Goal: Transaction & Acquisition: Purchase product/service

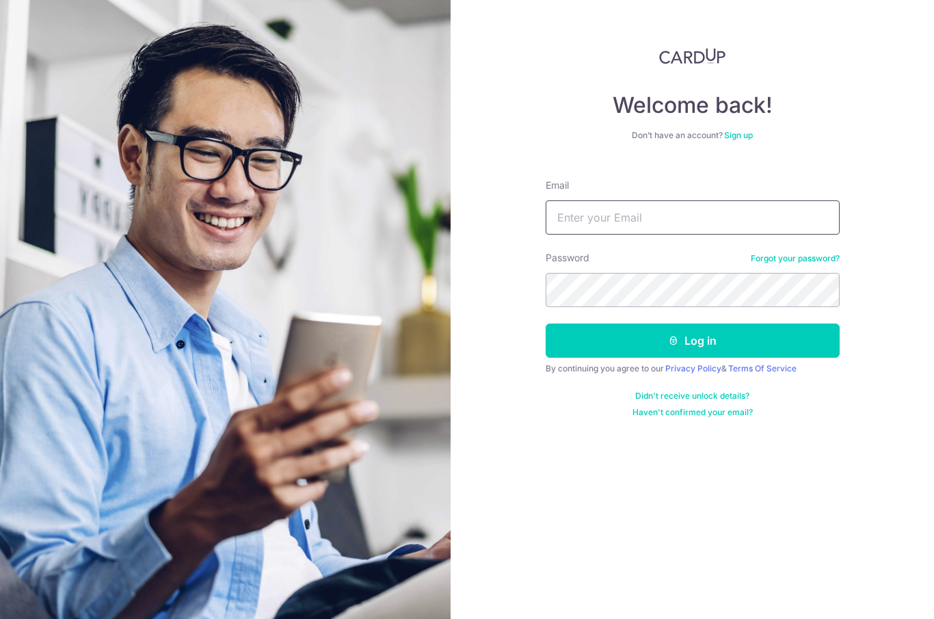
click at [716, 210] on input "Email" at bounding box center [693, 217] width 294 height 34
type input "sallyhan.pku@gmail.com"
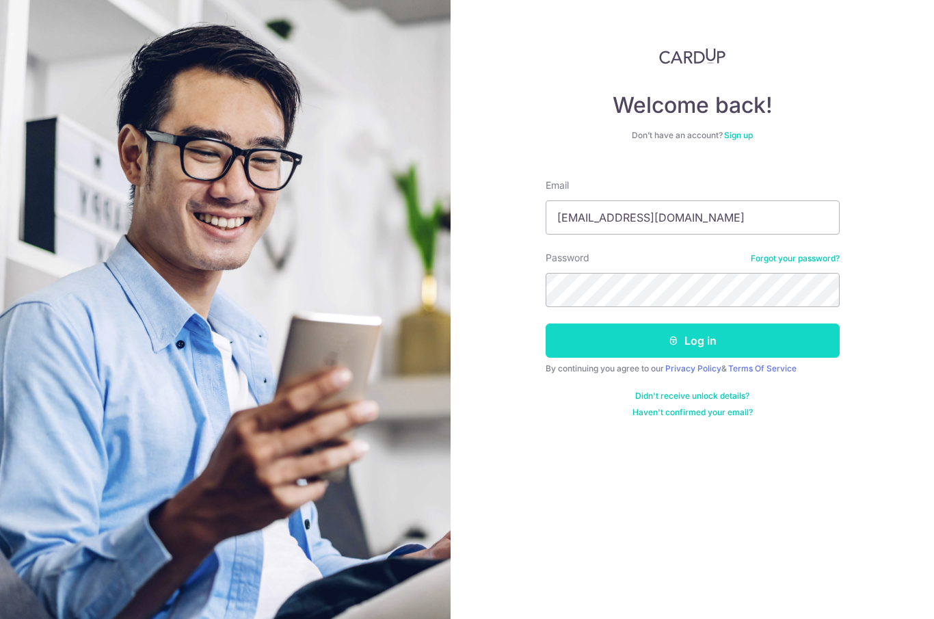
click at [768, 338] on button "Log in" at bounding box center [693, 340] width 294 height 34
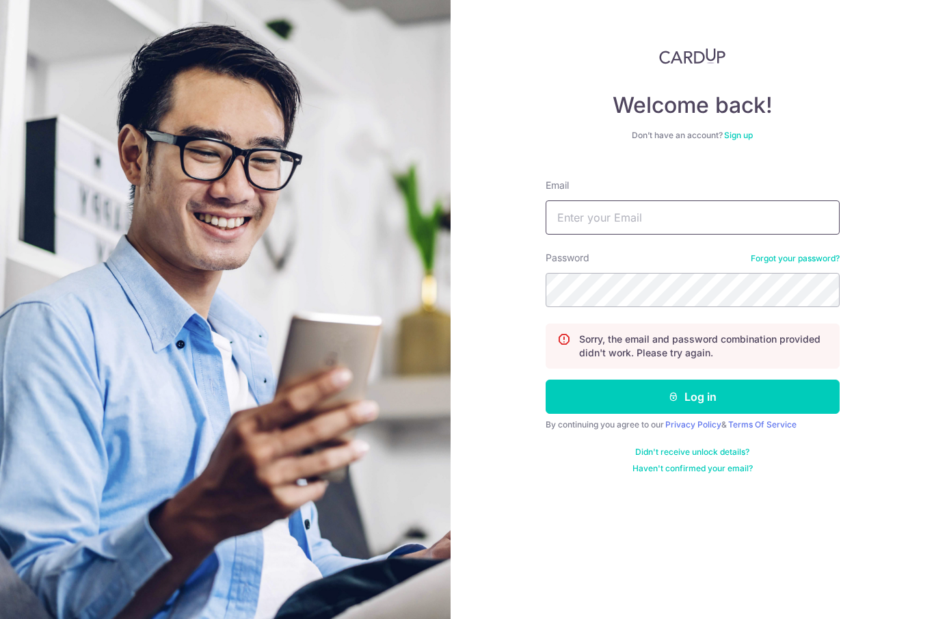
click at [650, 233] on input "Email" at bounding box center [693, 217] width 294 height 34
type input "[EMAIL_ADDRESS][DOMAIN_NAME]"
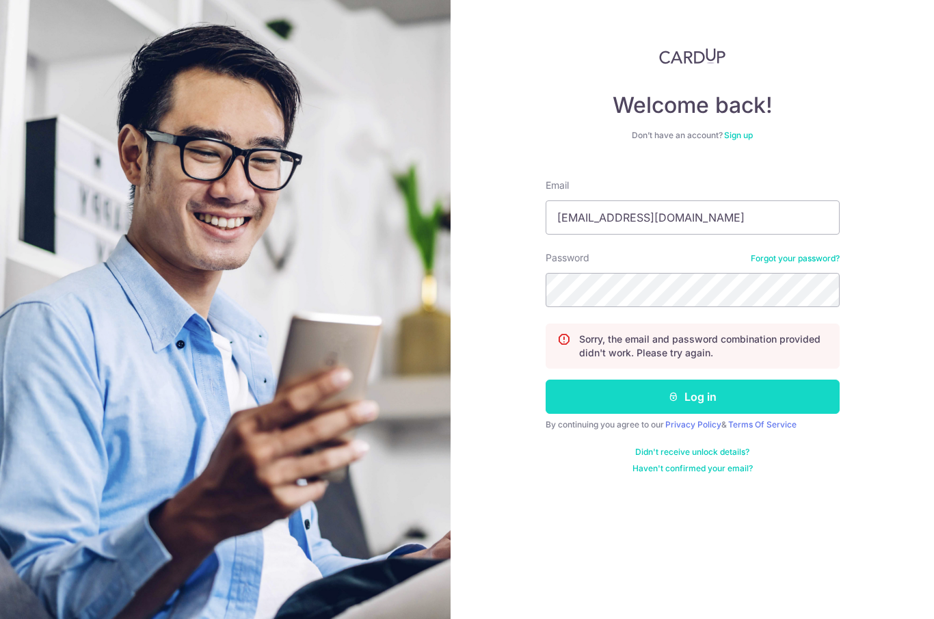
click at [639, 411] on button "Log in" at bounding box center [693, 396] width 294 height 34
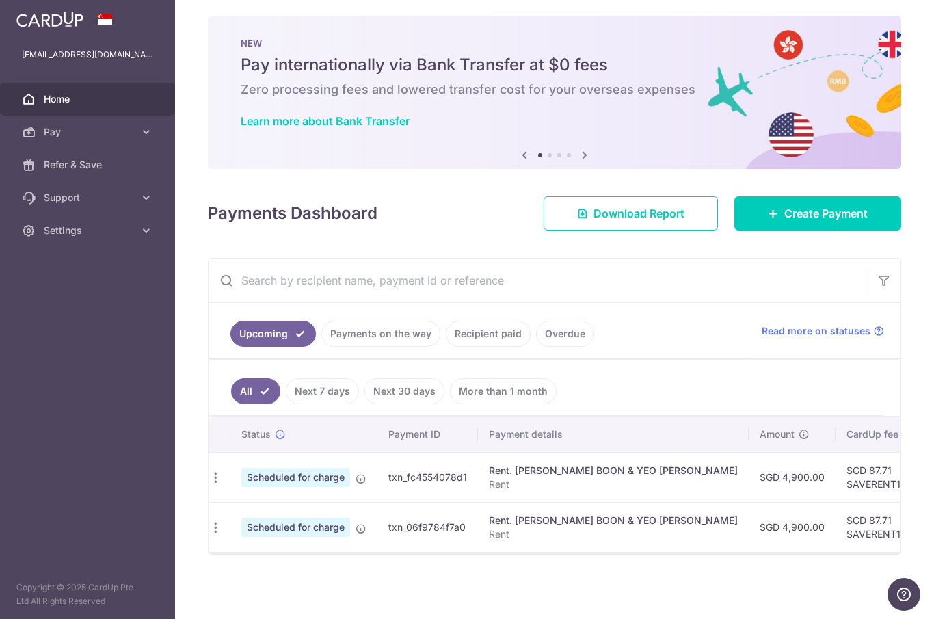
scroll to position [0, 18]
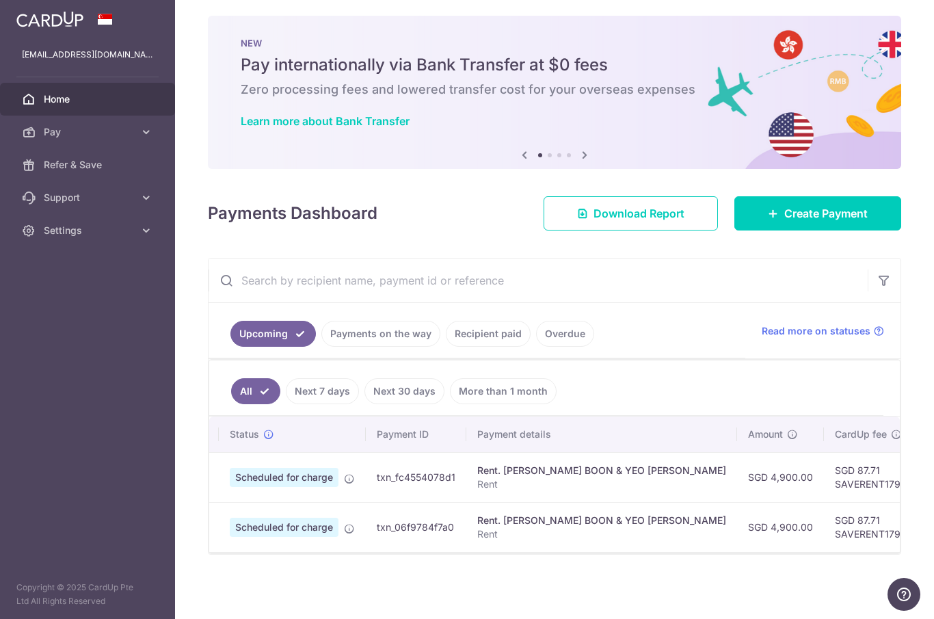
click at [477, 491] on p "Rent" at bounding box center [601, 484] width 249 height 14
click at [230, 487] on span "Scheduled for charge" at bounding box center [284, 477] width 109 height 19
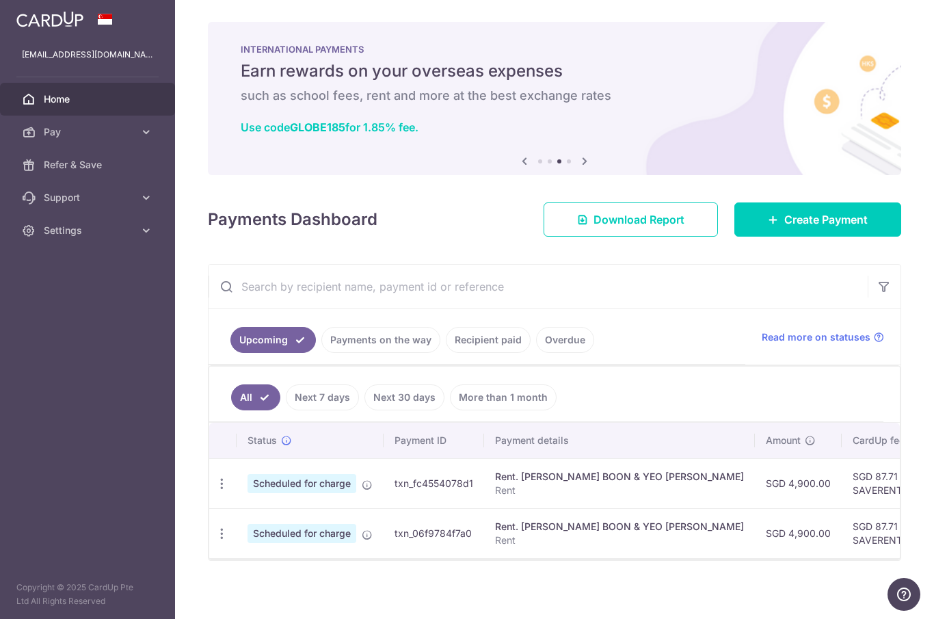
scroll to position [0, 0]
click at [854, 228] on span "Create Payment" at bounding box center [825, 219] width 83 height 16
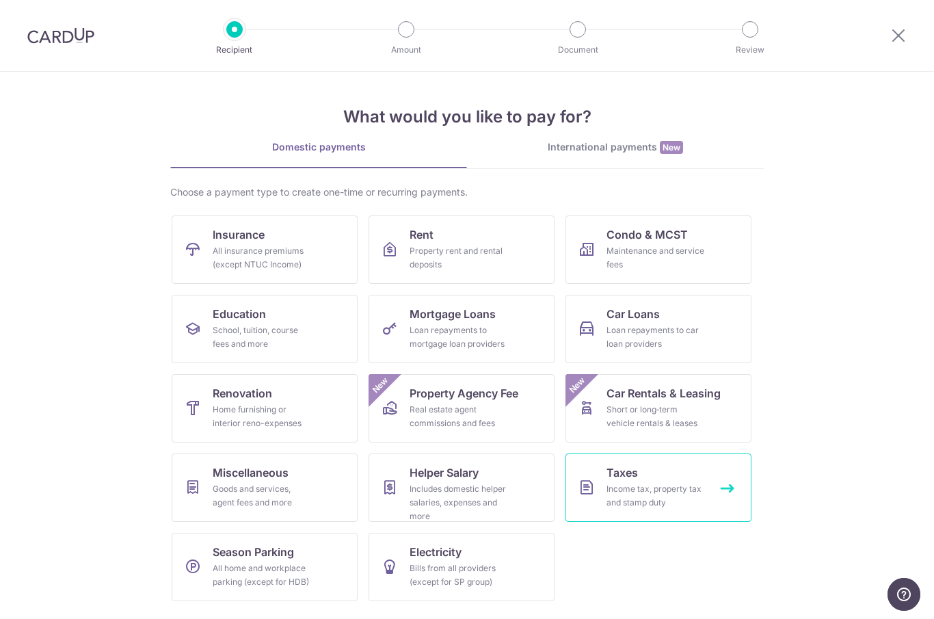
click at [664, 490] on div "Income tax, property tax and stamp duty" at bounding box center [655, 495] width 98 height 27
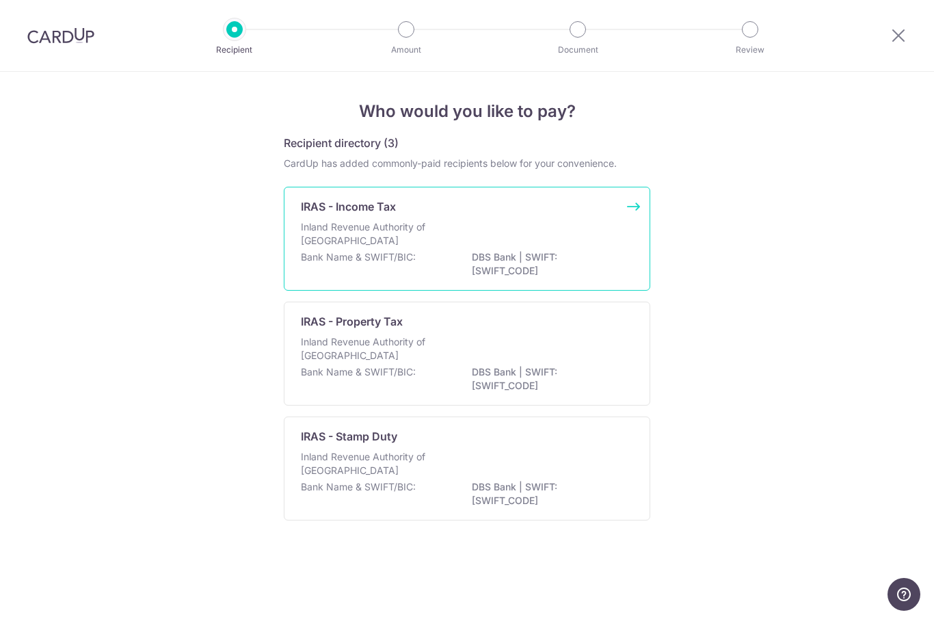
click at [581, 250] on div "Inland Revenue Authority of Singapore" at bounding box center [467, 235] width 332 height 30
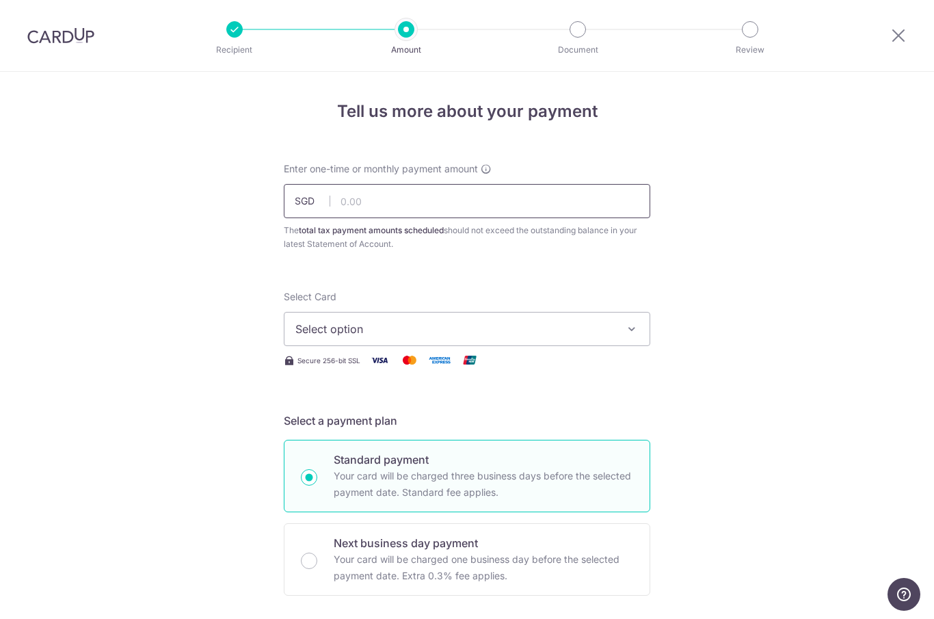
click at [539, 203] on input "text" at bounding box center [467, 201] width 366 height 34
click at [634, 334] on icon "button" at bounding box center [632, 329] width 14 height 14
type input "8,682.06"
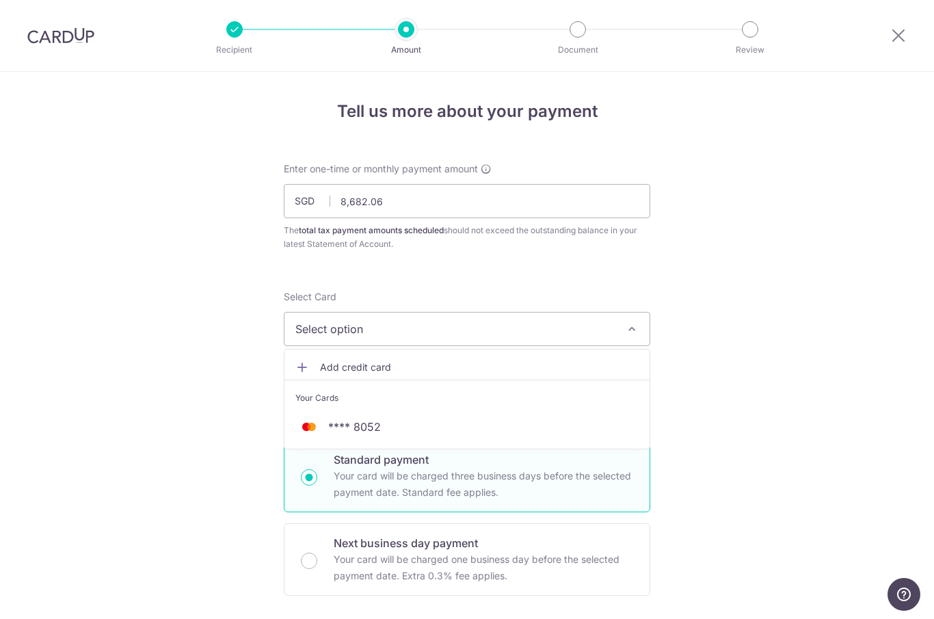
click at [748, 386] on div at bounding box center [467, 309] width 934 height 619
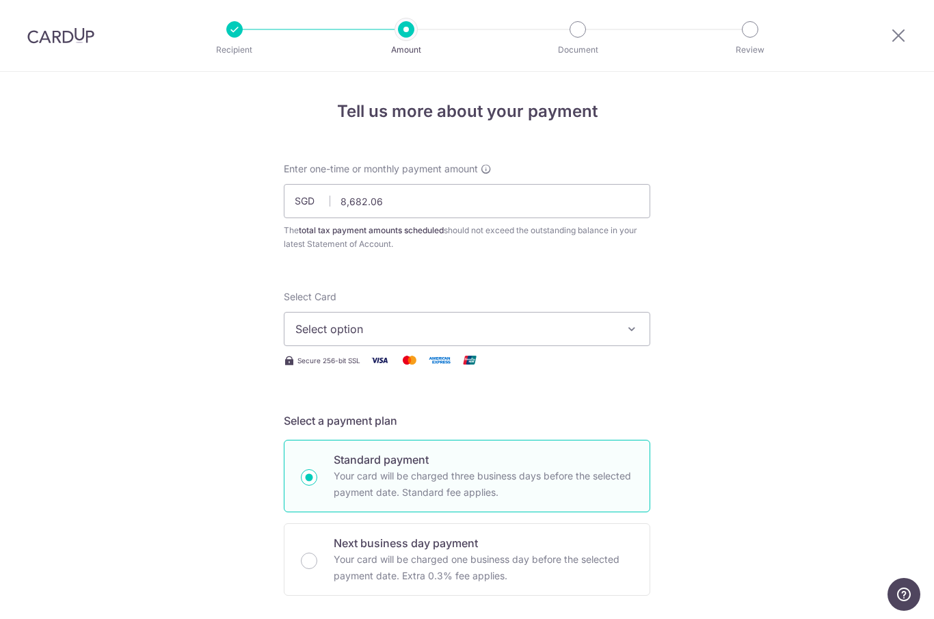
click at [640, 328] on button "Select option" at bounding box center [467, 329] width 366 height 34
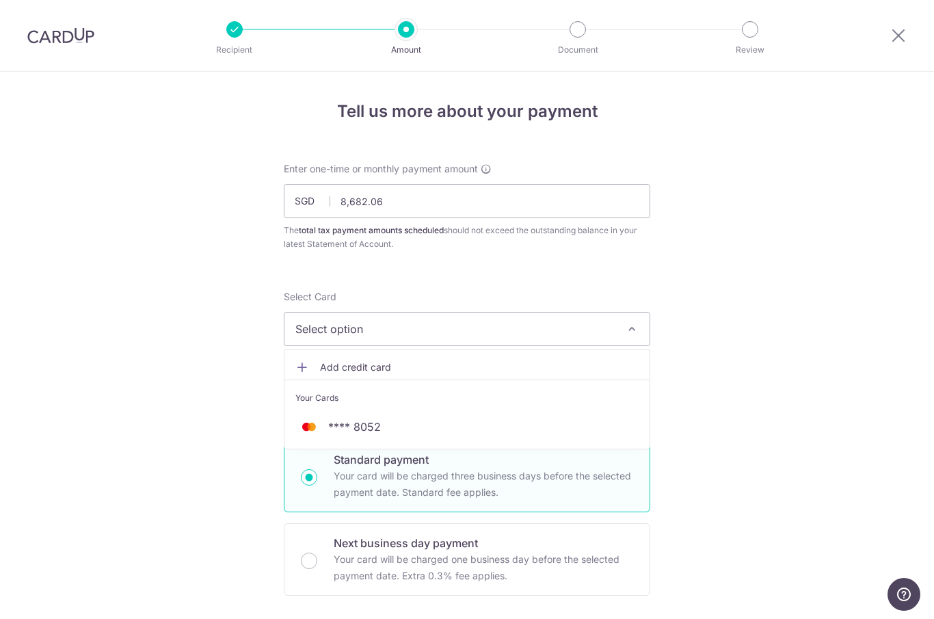
click at [463, 379] on link "Add credit card" at bounding box center [466, 367] width 365 height 25
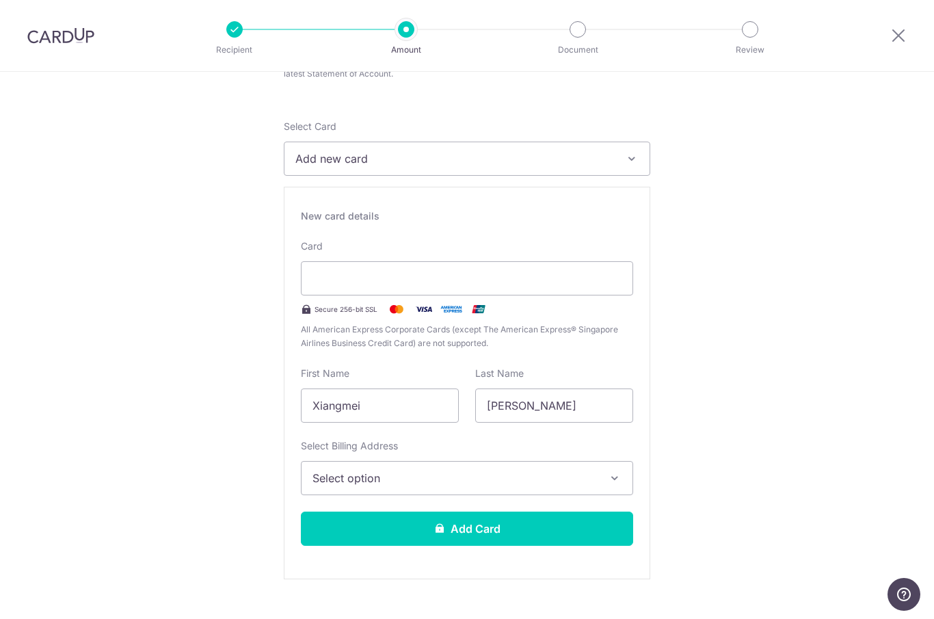
scroll to position [172, 0]
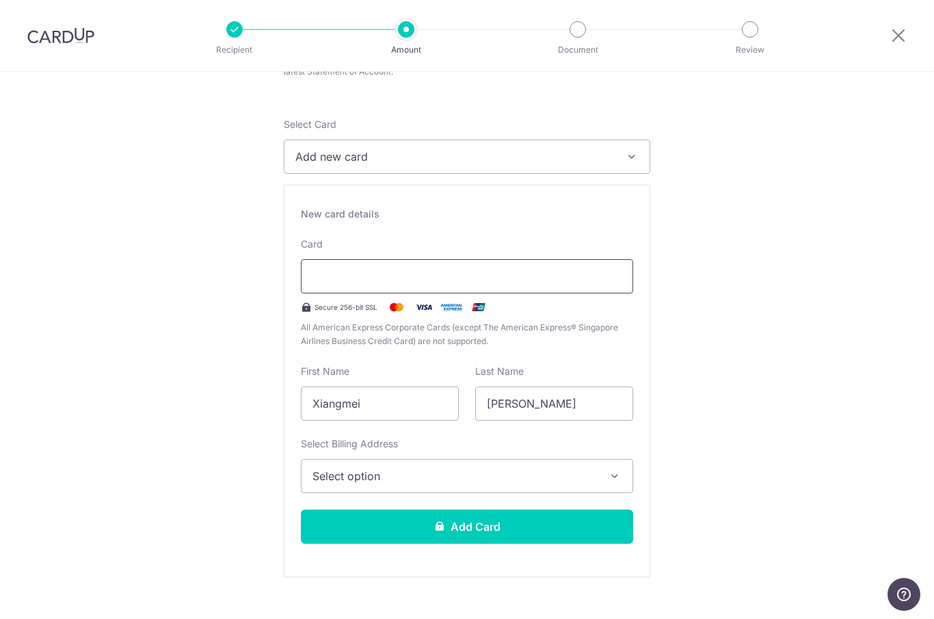
click at [376, 293] on div at bounding box center [467, 276] width 332 height 34
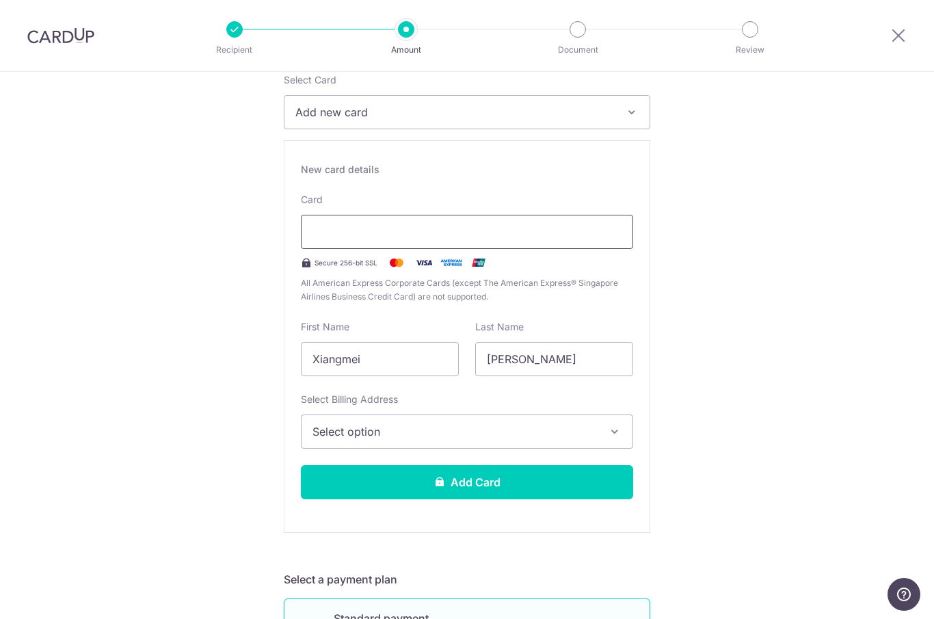
scroll to position [218, 0]
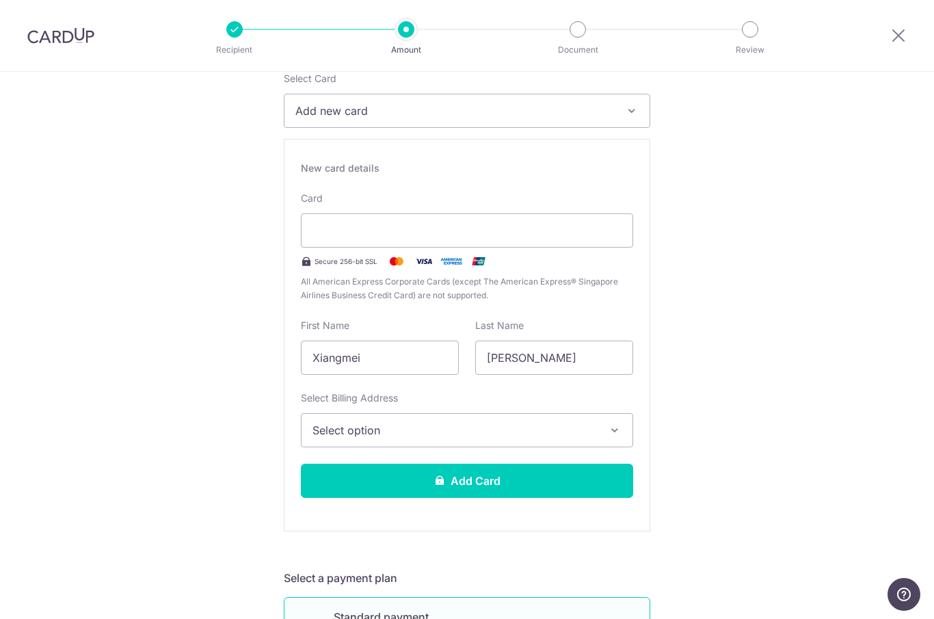
click at [610, 437] on icon "button" at bounding box center [615, 430] width 14 height 14
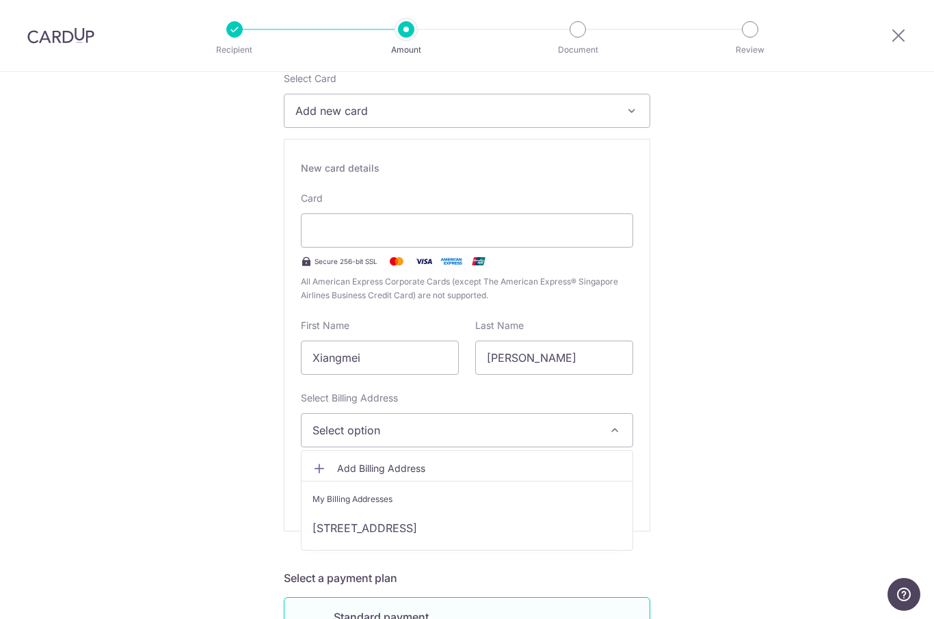
click at [621, 435] on div at bounding box center [467, 309] width 934 height 619
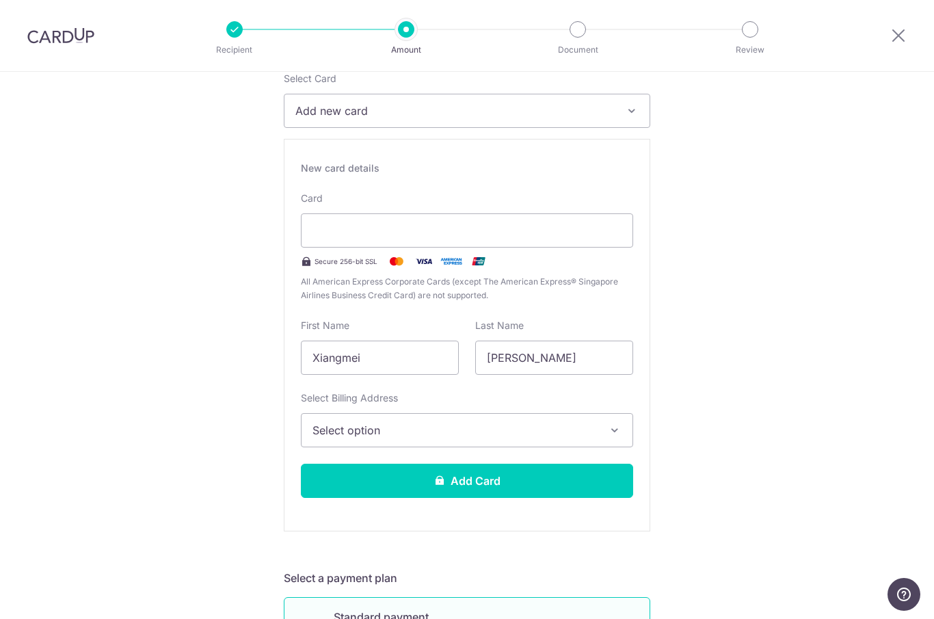
click at [613, 442] on button "Select option" at bounding box center [467, 430] width 332 height 34
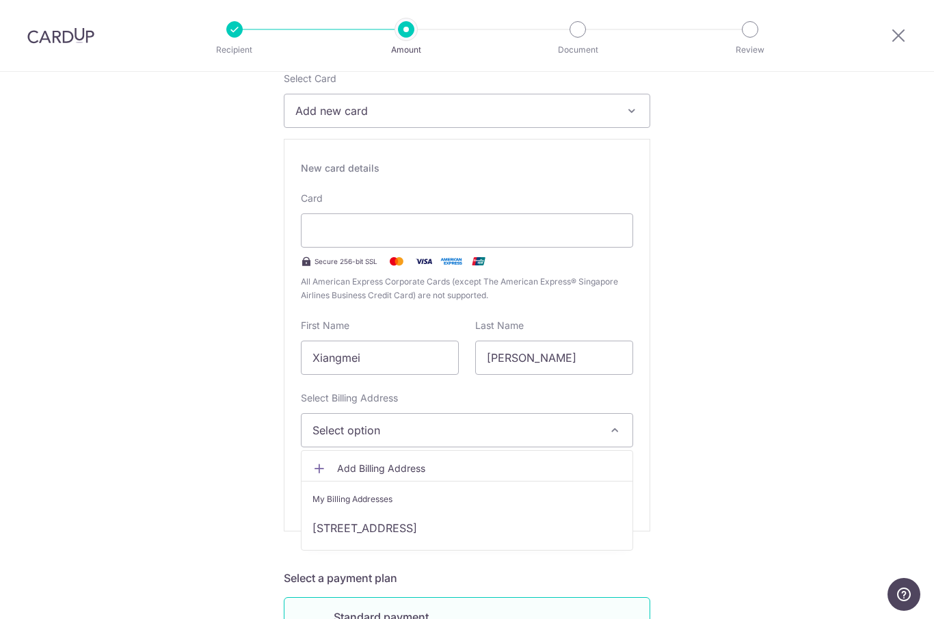
click at [569, 472] on span "Add Billing Address" at bounding box center [479, 468] width 284 height 14
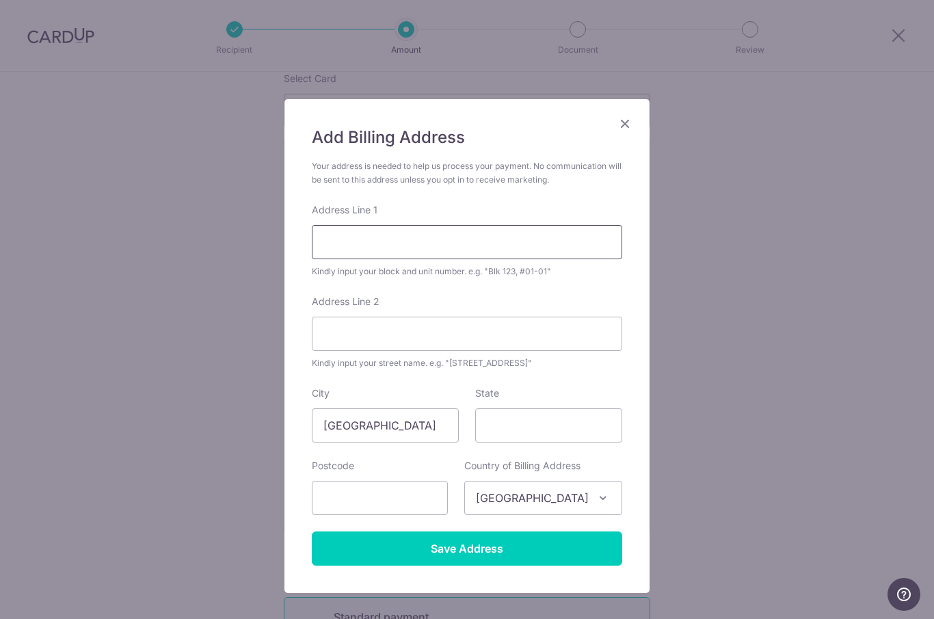
click at [499, 242] on input "Address Line 1" at bounding box center [467, 242] width 310 height 34
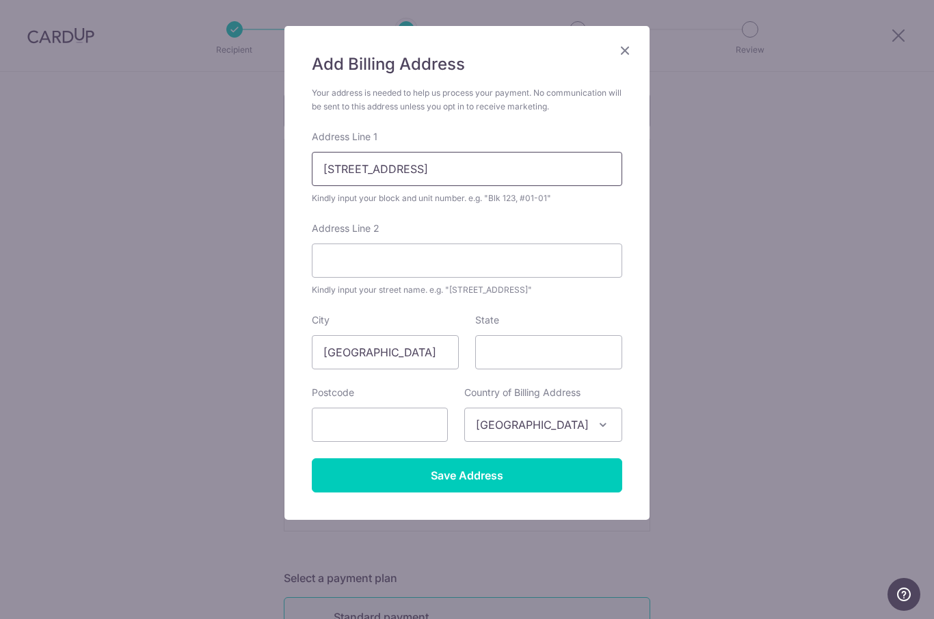
scroll to position [73, 0]
type input "8 Hillview Rise, #20-03"
click at [433, 422] on input "text" at bounding box center [380, 424] width 136 height 34
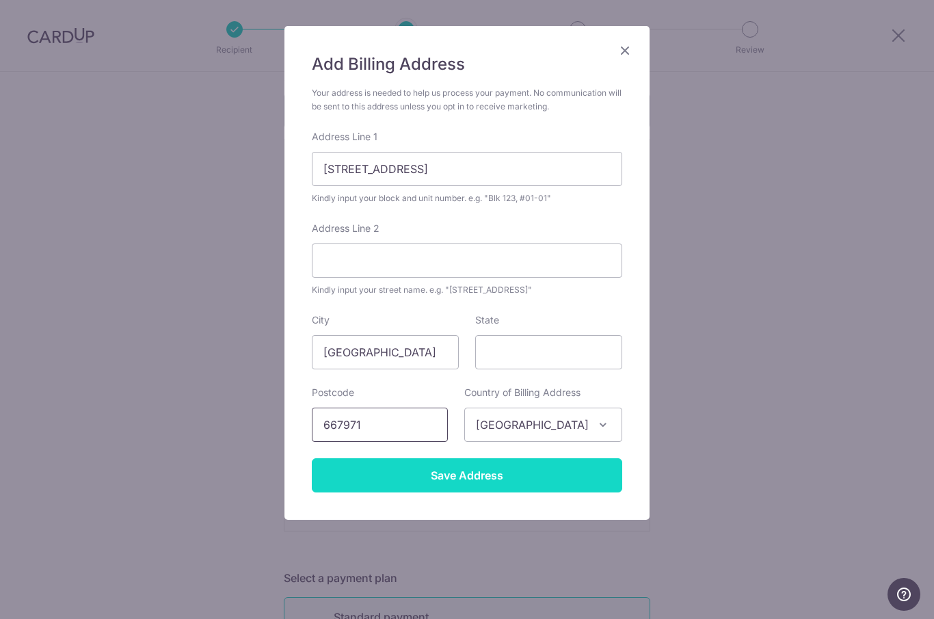
type input "667971"
click at [555, 473] on input "Save Address" at bounding box center [467, 475] width 310 height 34
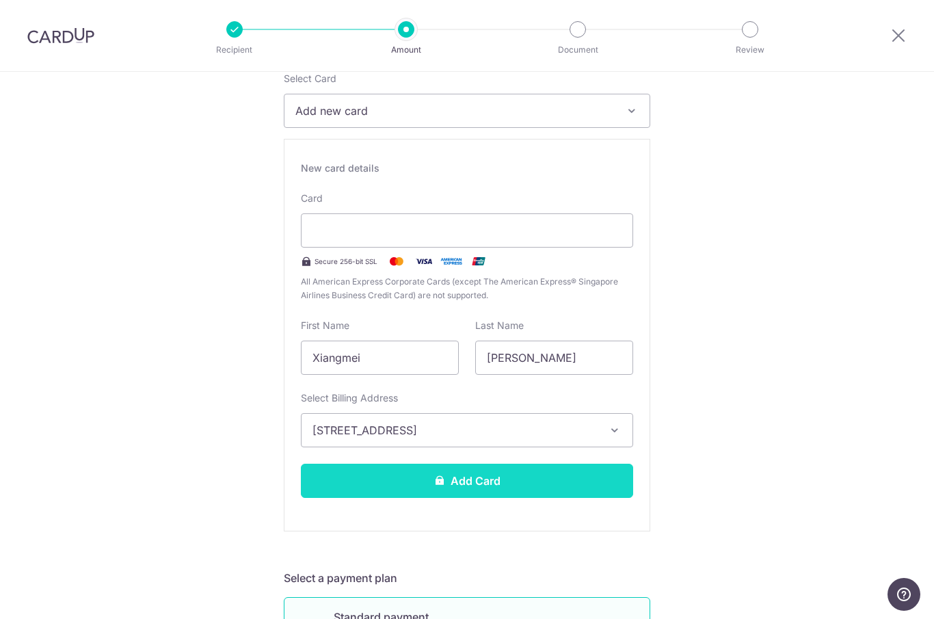
click at [580, 492] on button "Add Card" at bounding box center [467, 481] width 332 height 34
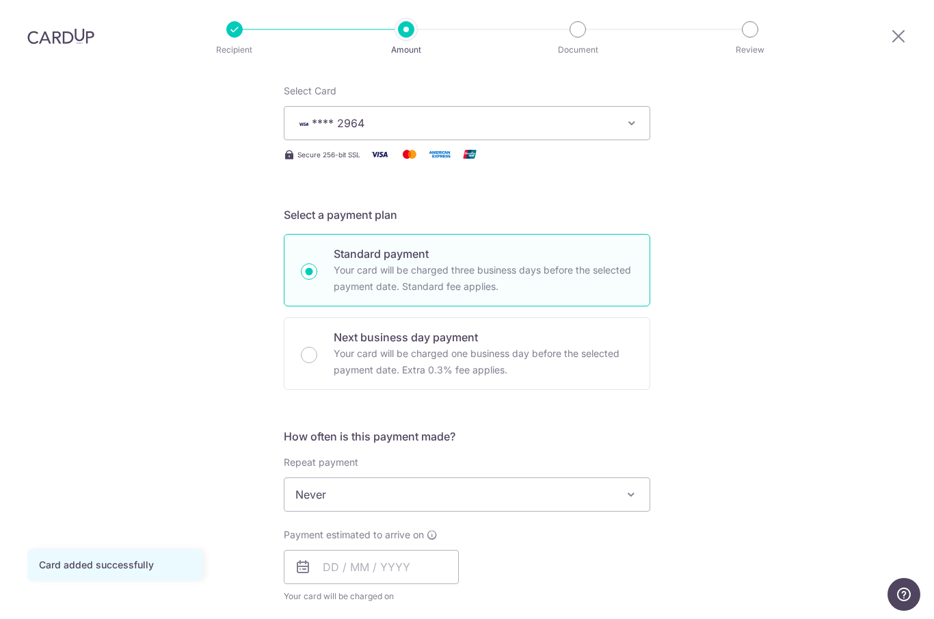
scroll to position [276, 0]
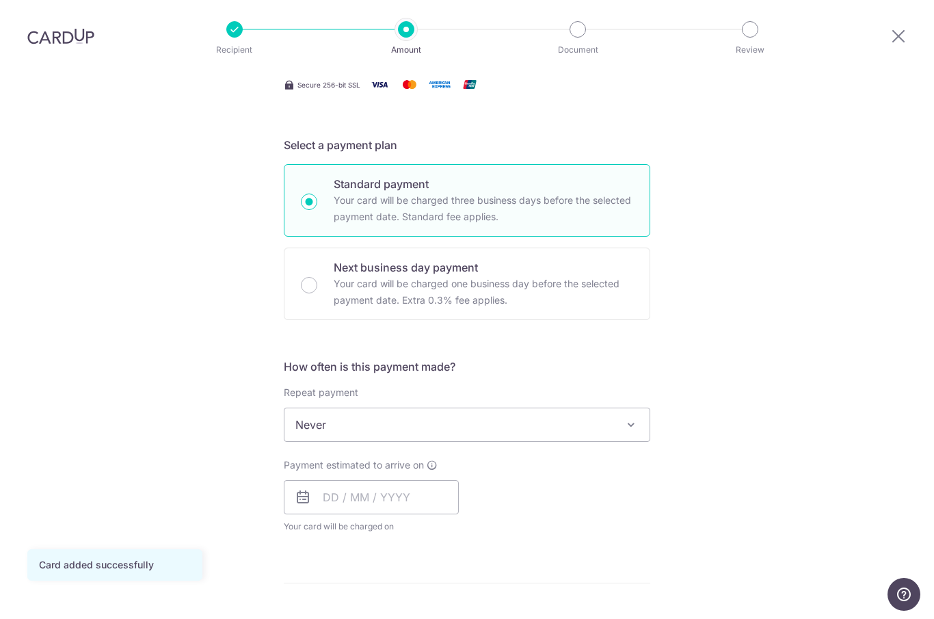
click at [630, 416] on span at bounding box center [631, 424] width 16 height 16
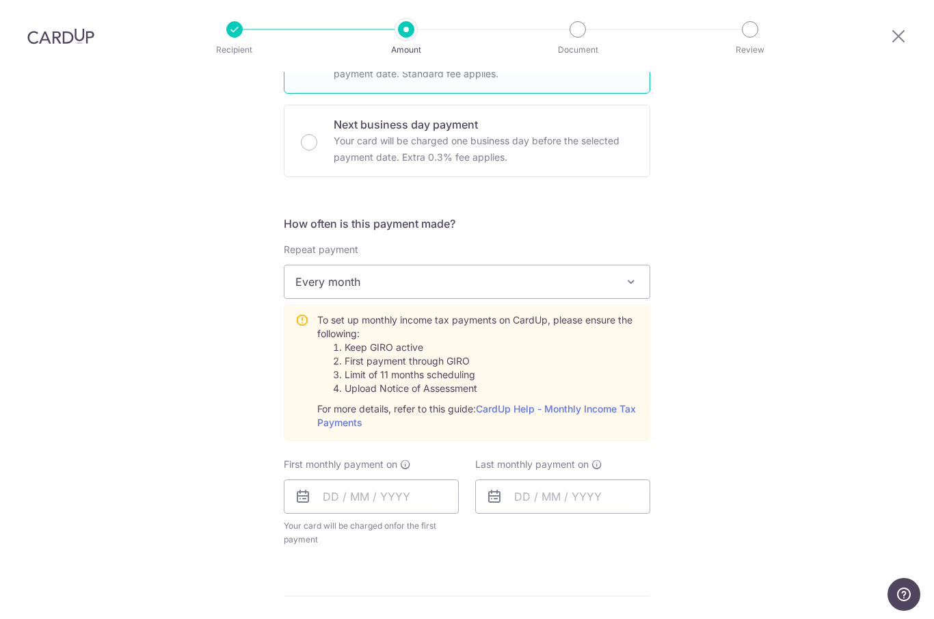
scroll to position [425, 0]
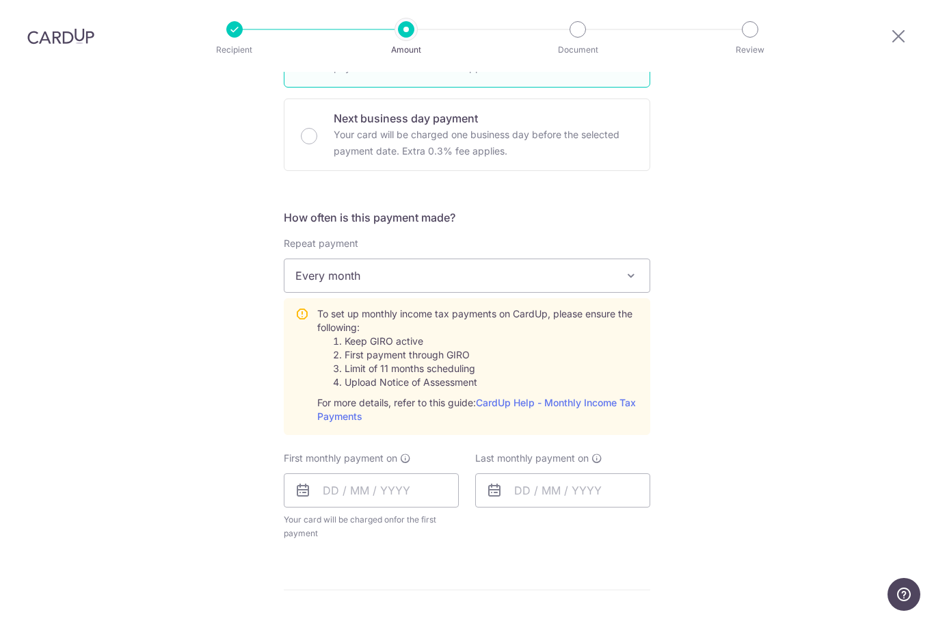
click at [630, 267] on span at bounding box center [631, 275] width 16 height 16
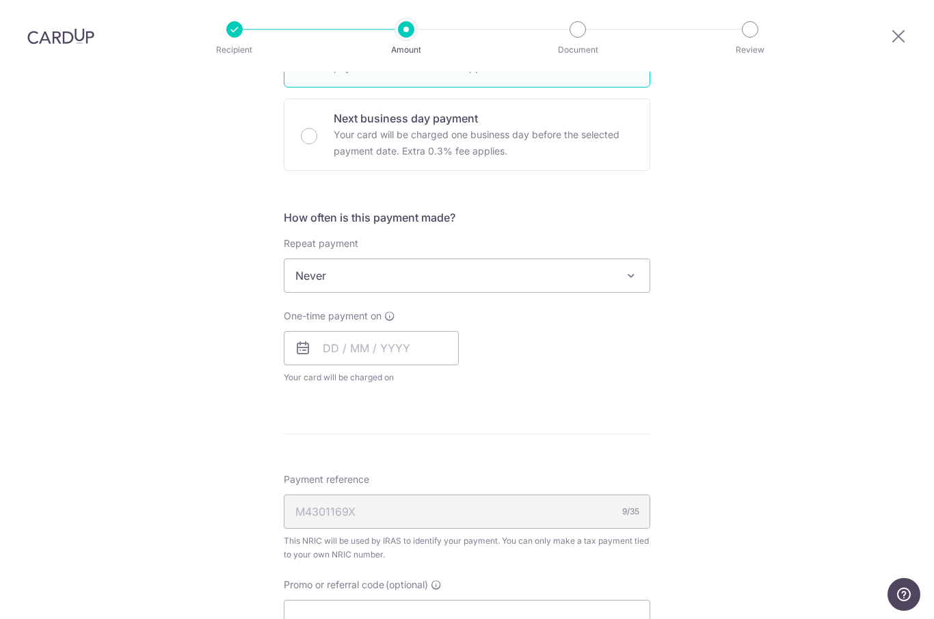
click at [635, 267] on span at bounding box center [631, 275] width 16 height 16
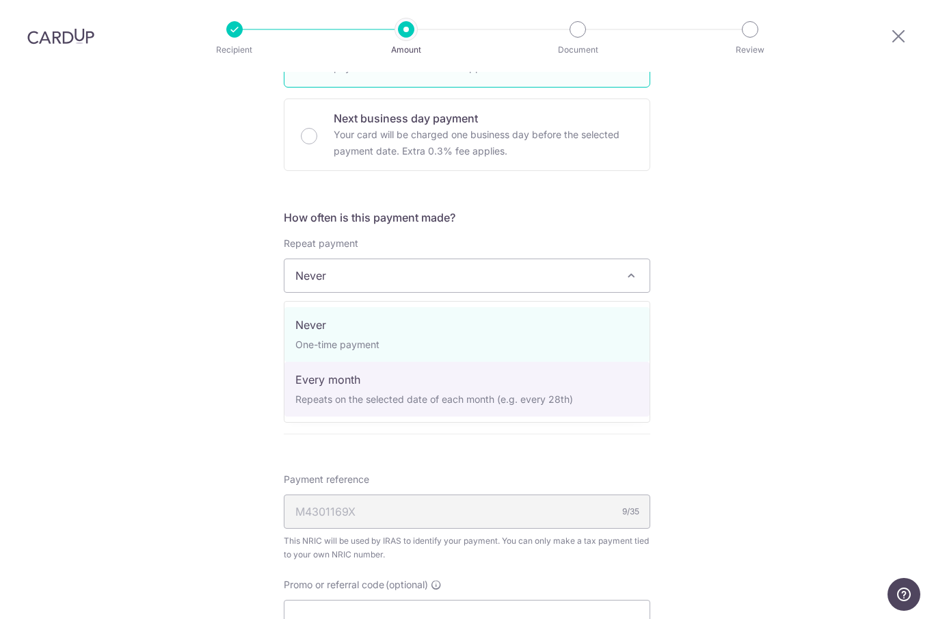
select select "3"
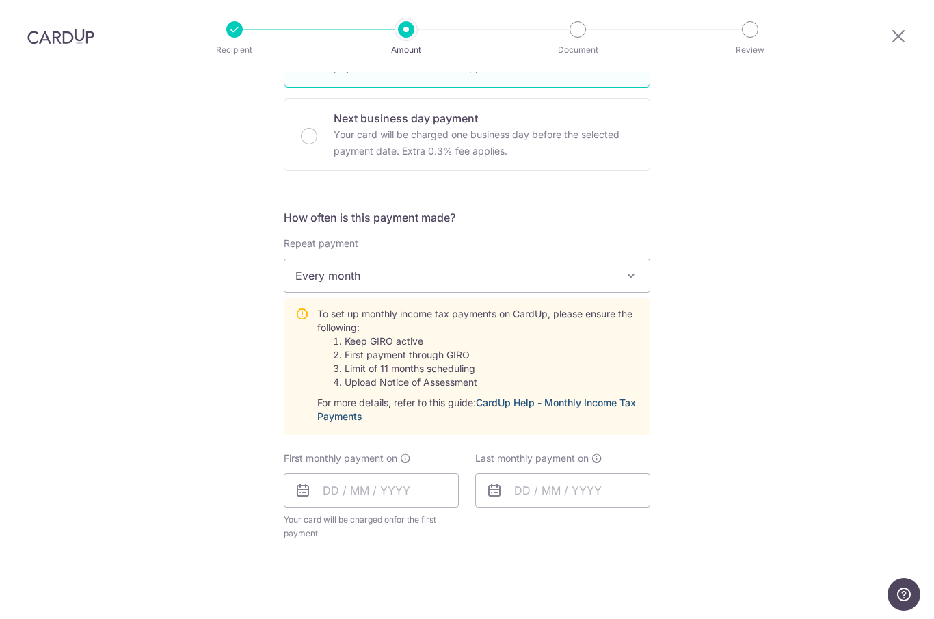
click at [588, 397] on link "CardUp Help - Monthly Income Tax Payments" at bounding box center [476, 409] width 319 height 25
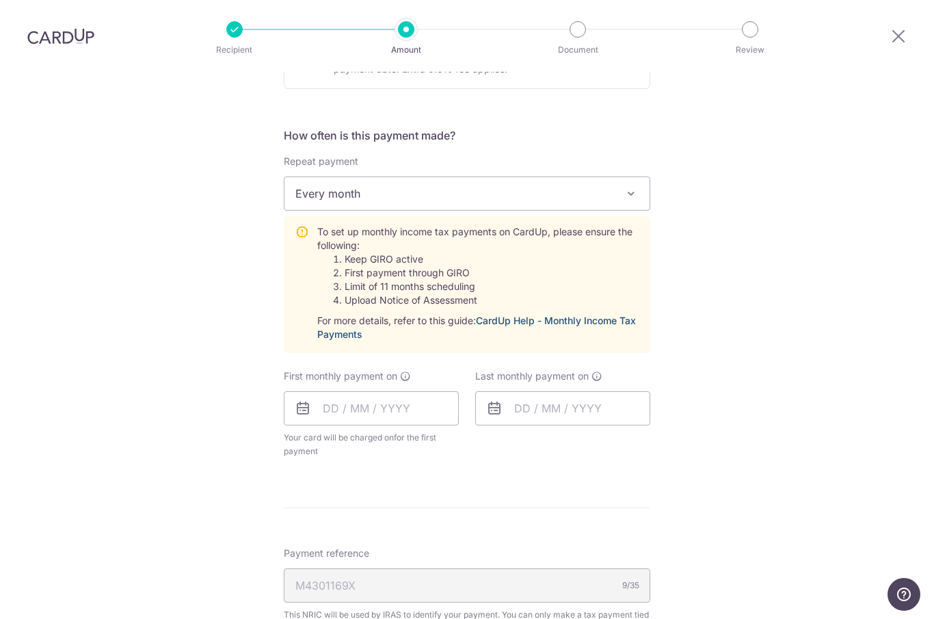
scroll to position [522, 0]
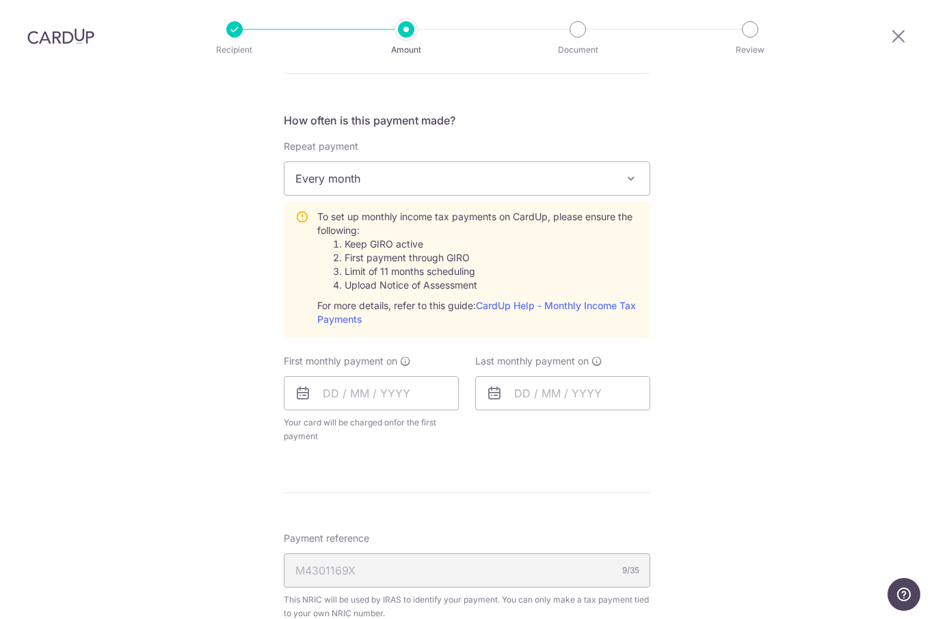
click at [303, 385] on icon at bounding box center [303, 393] width 16 height 16
click at [401, 376] on input "text" at bounding box center [371, 393] width 175 height 34
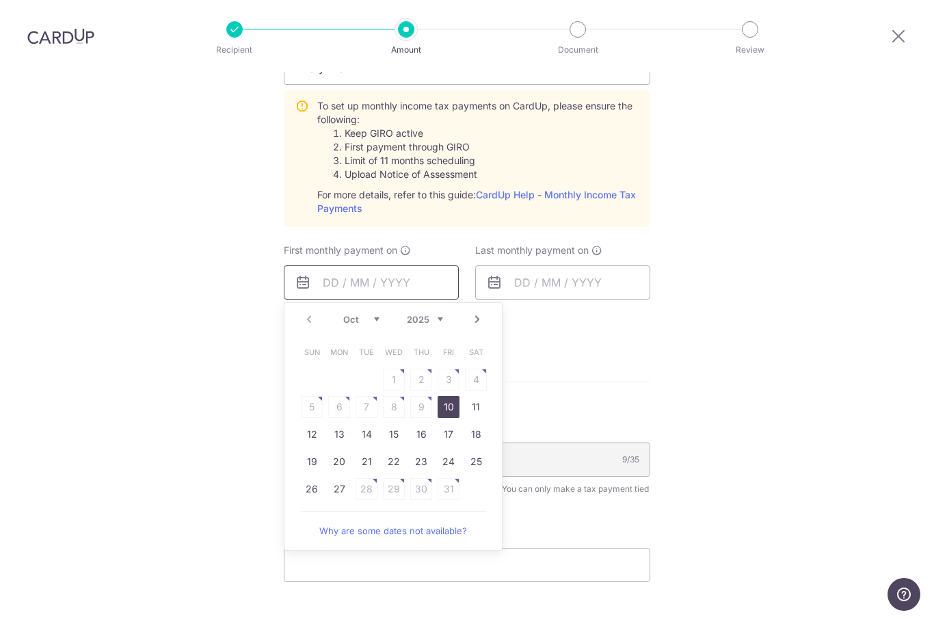
scroll to position [634, 0]
click at [456, 448] on link "24" at bounding box center [449, 459] width 22 height 22
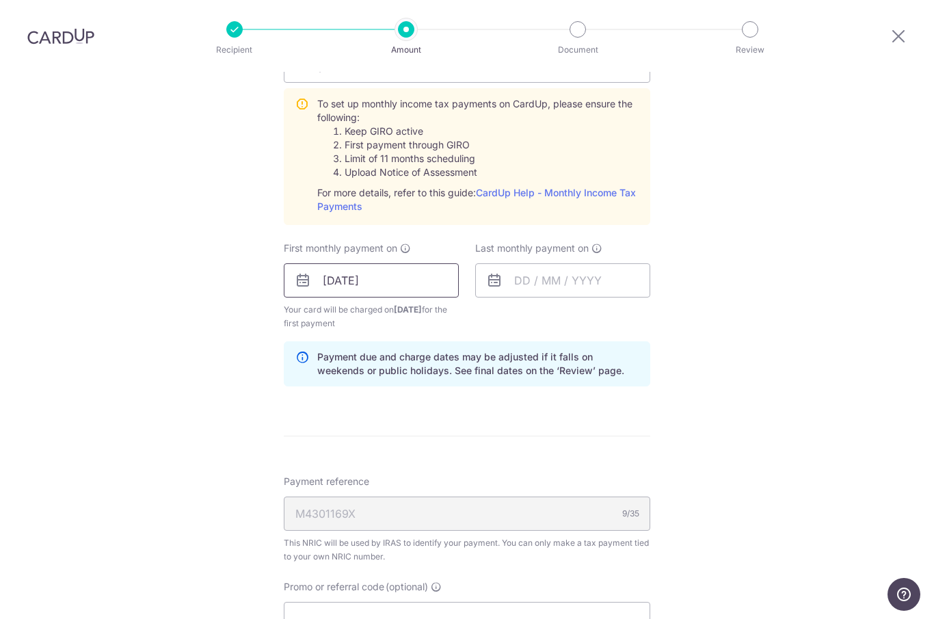
click at [294, 263] on input "24/10/2025" at bounding box center [371, 280] width 175 height 34
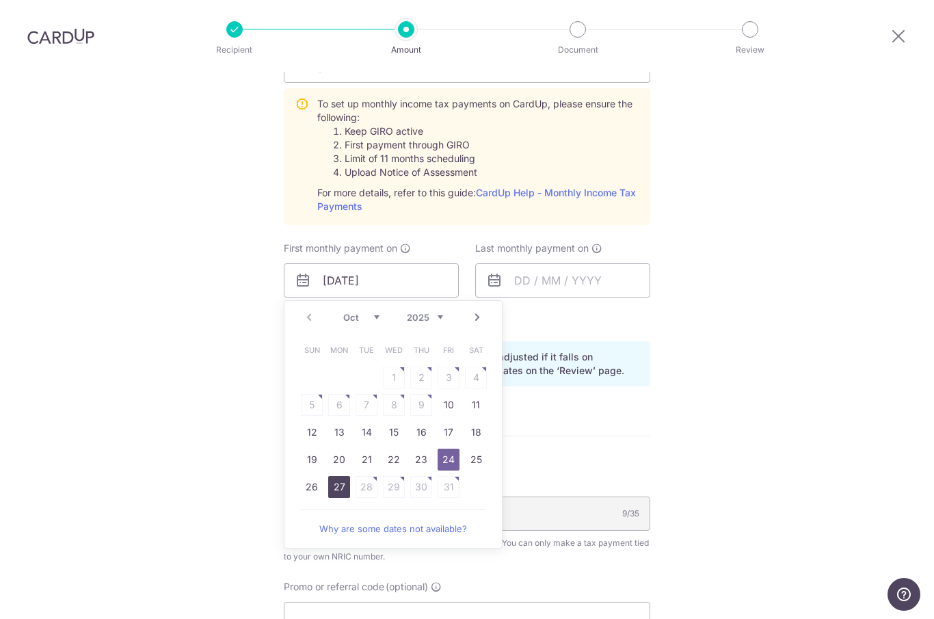
click at [337, 476] on link "27" at bounding box center [339, 487] width 22 height 22
type input "27/10/2025"
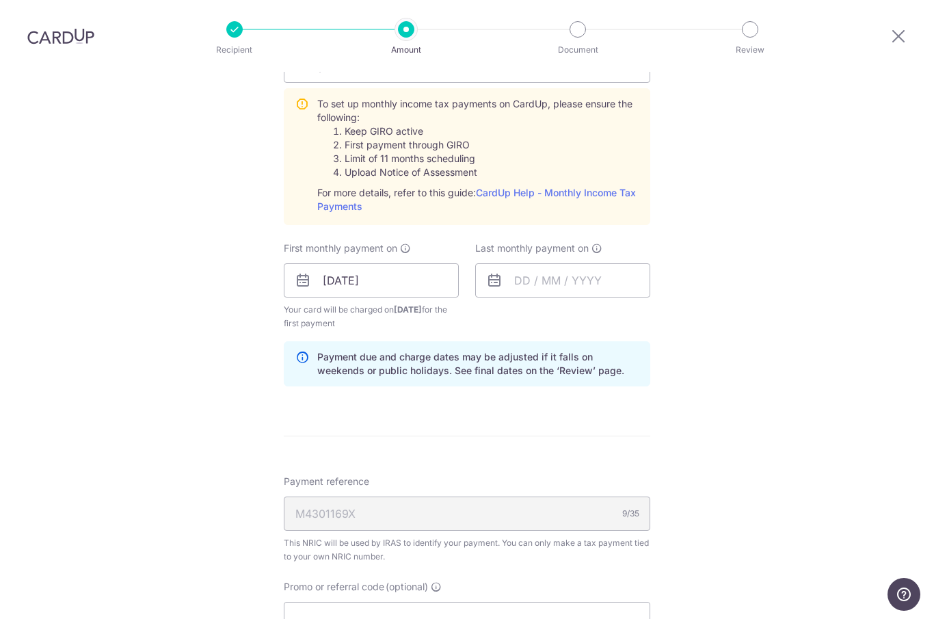
click at [305, 272] on icon at bounding box center [303, 280] width 16 height 16
click at [292, 263] on input "[DATE]" at bounding box center [371, 280] width 175 height 34
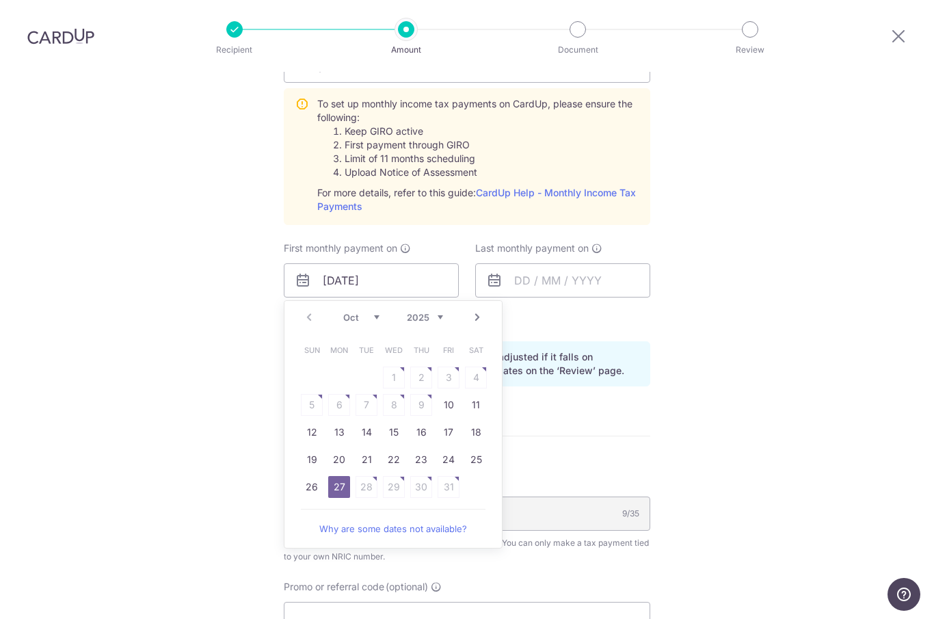
click at [745, 279] on div "Tell us more about your payment Enter one-time or monthly payment amount SGD 8,…" at bounding box center [467, 177] width 934 height 1481
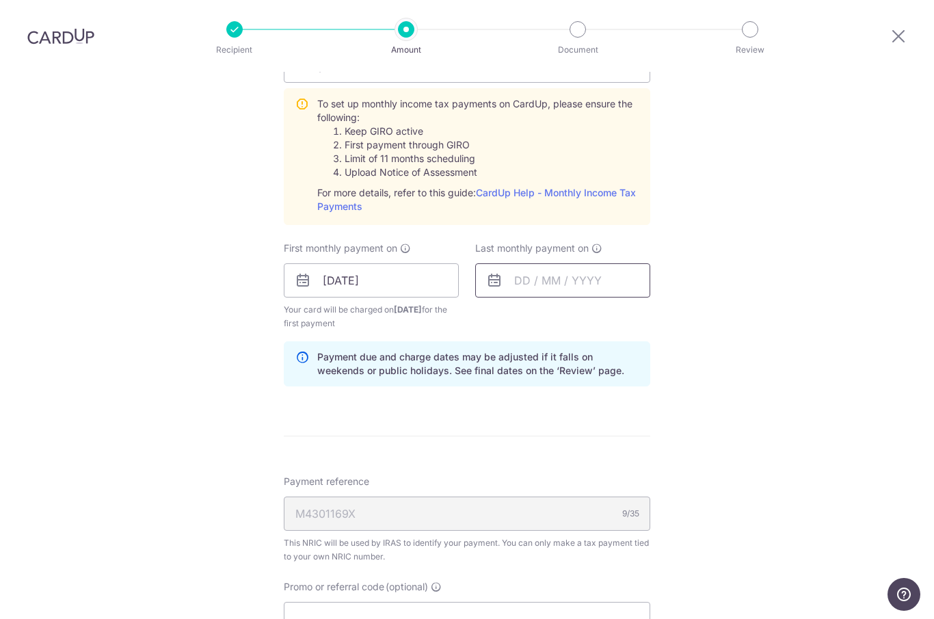
click at [493, 263] on input "text" at bounding box center [562, 280] width 175 height 34
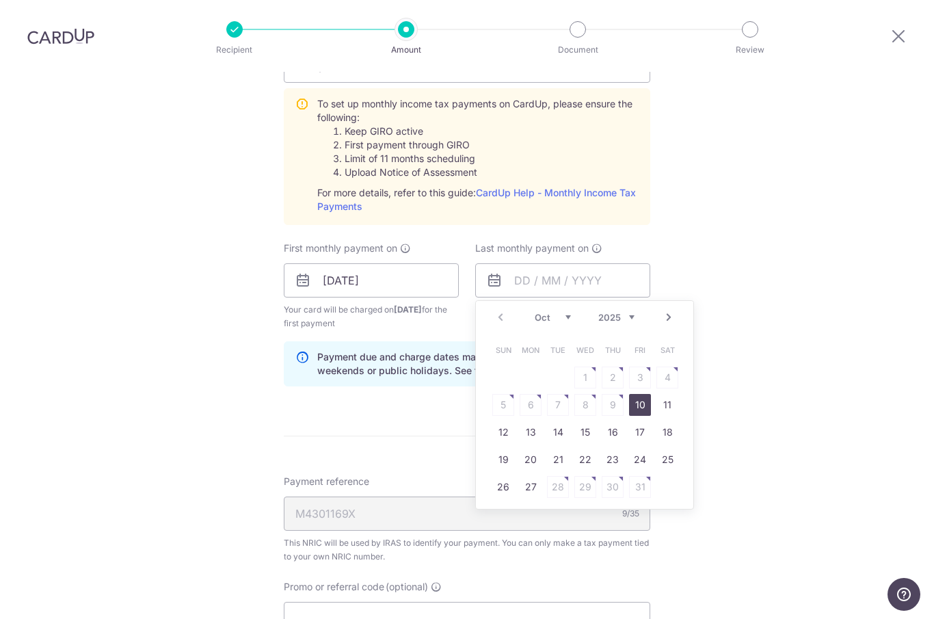
click at [662, 309] on link "Next" at bounding box center [668, 317] width 16 height 16
click at [664, 309] on link "Next" at bounding box center [668, 317] width 16 height 16
click at [606, 448] on link "25" at bounding box center [613, 459] width 22 height 22
type input "25/12/2025"
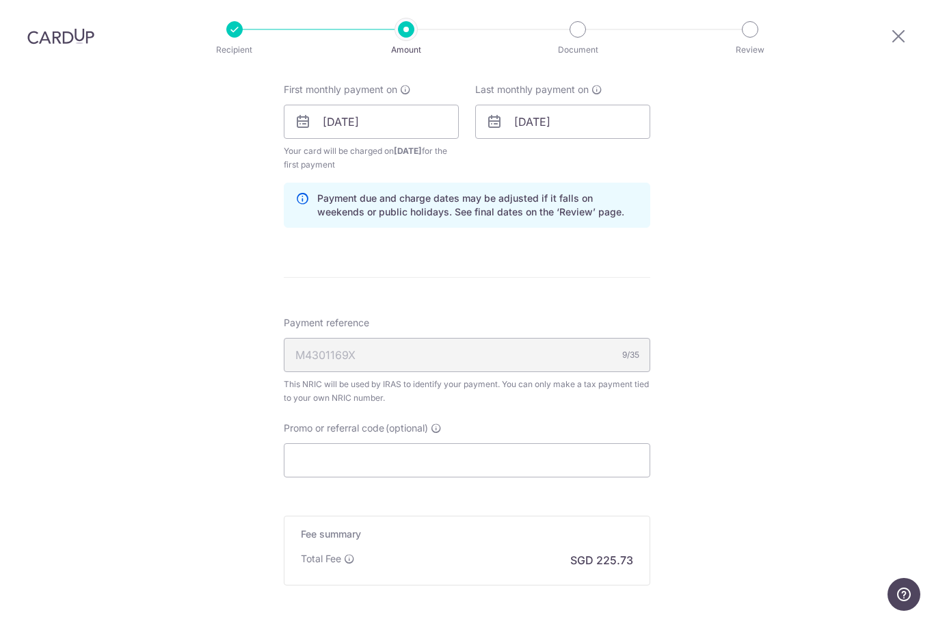
scroll to position [794, 0]
click at [416, 442] on input "Promo or referral code (optional)" at bounding box center [467, 459] width 366 height 34
click at [435, 442] on input "Promo or referral code (optional)" at bounding box center [467, 459] width 366 height 34
paste input "VTAX25R"
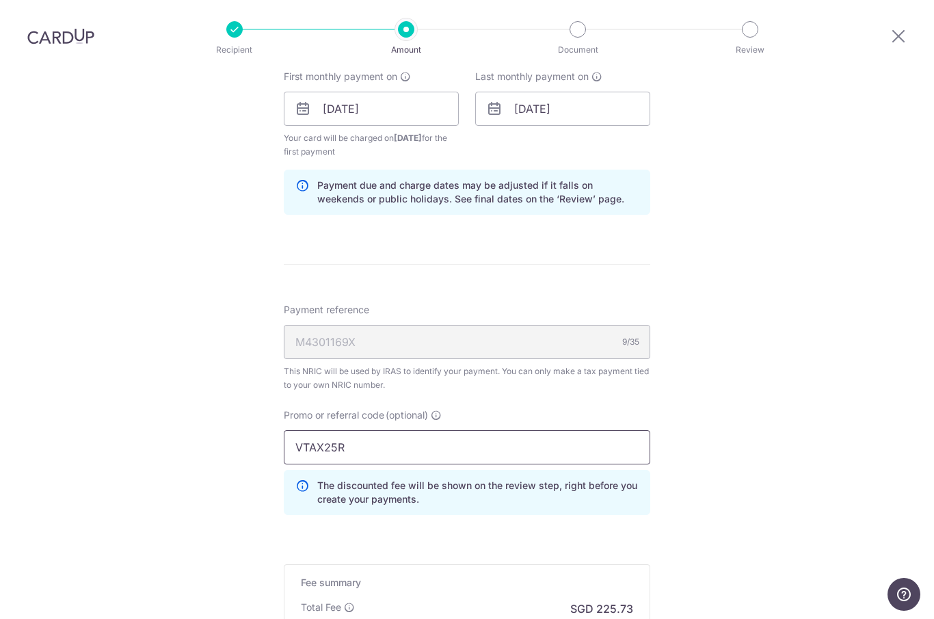
scroll to position [805, 0]
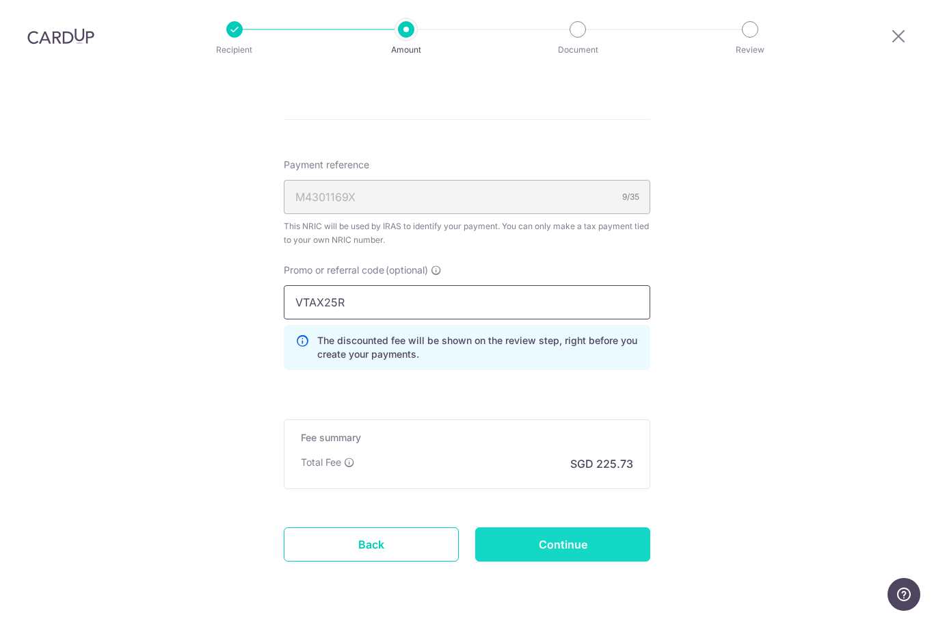
type input "VTAX25R"
click at [615, 527] on input "Continue" at bounding box center [562, 544] width 175 height 34
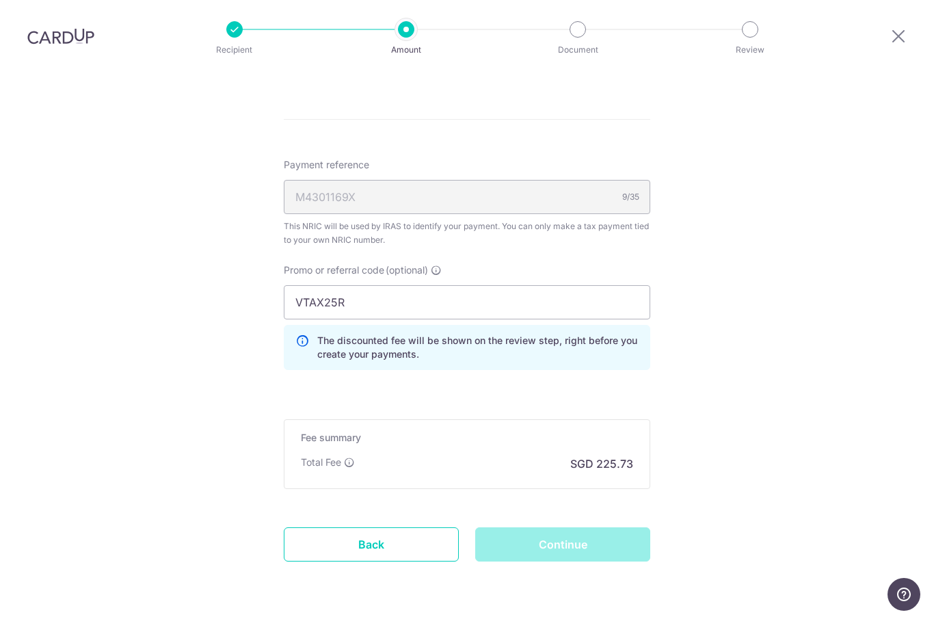
scroll to position [950, 0]
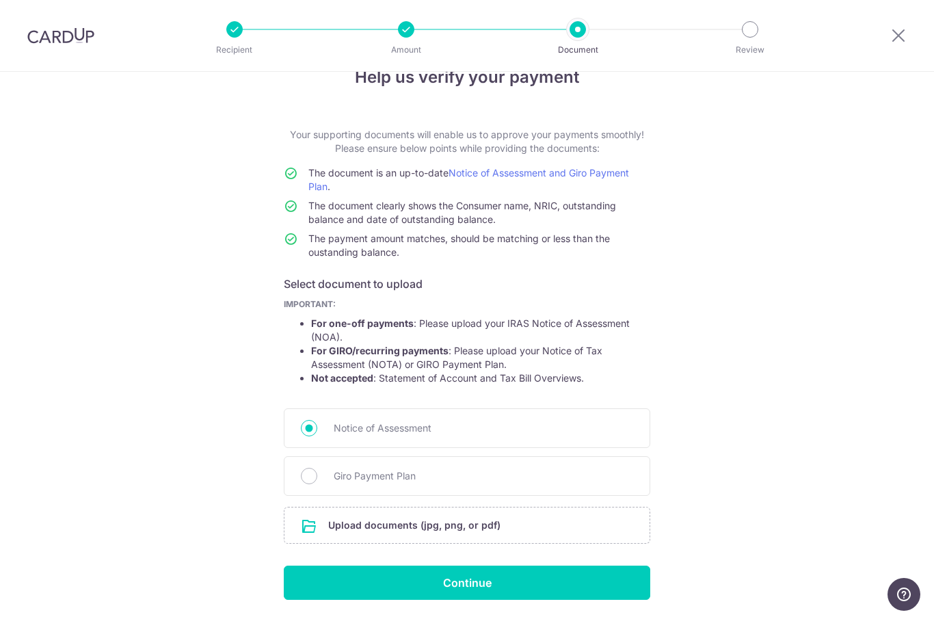
scroll to position [33, 0]
click at [567, 538] on input "file" at bounding box center [466, 526] width 365 height 36
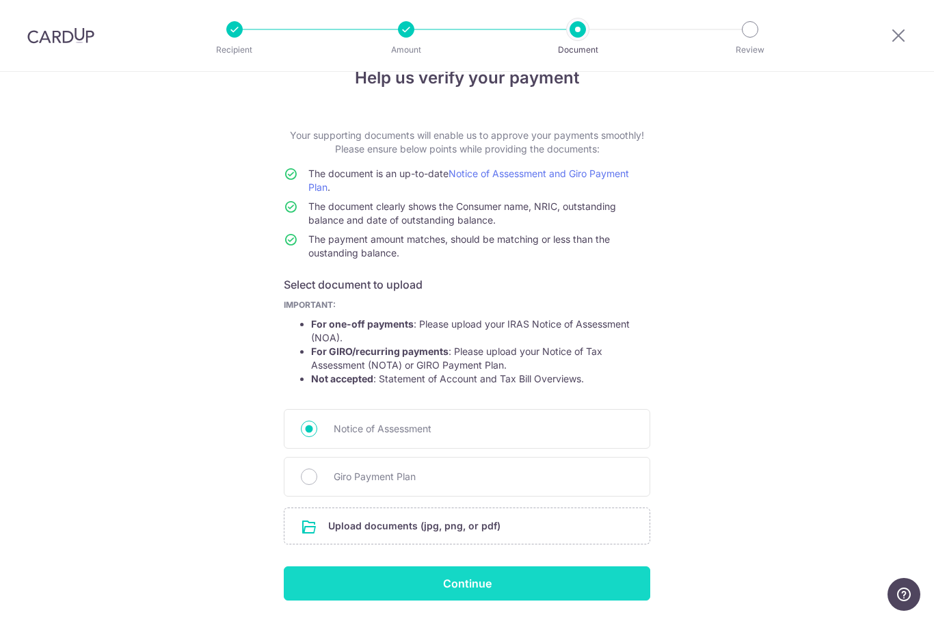
click at [548, 590] on input "Continue" at bounding box center [467, 583] width 366 height 34
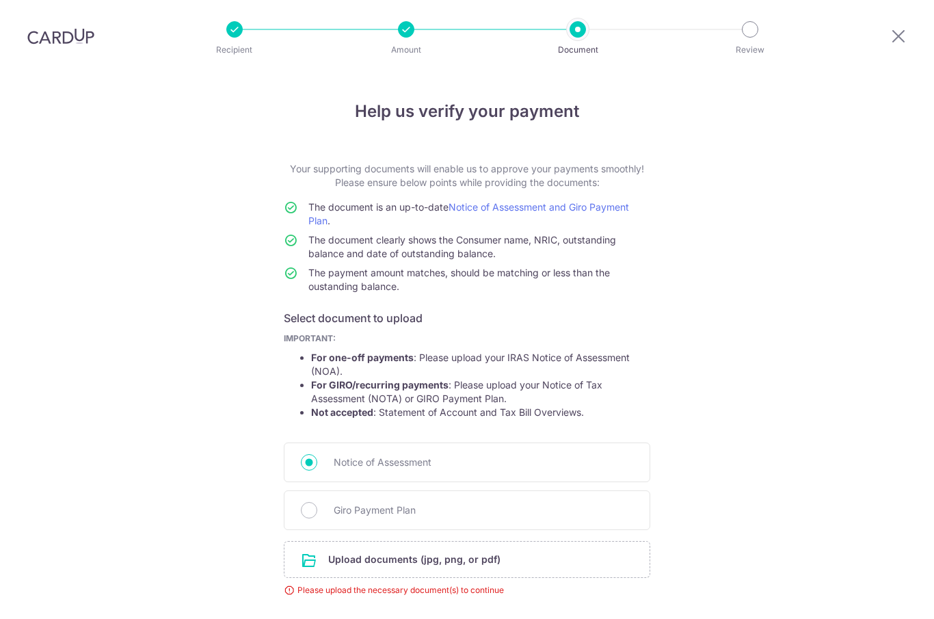
scroll to position [53, 0]
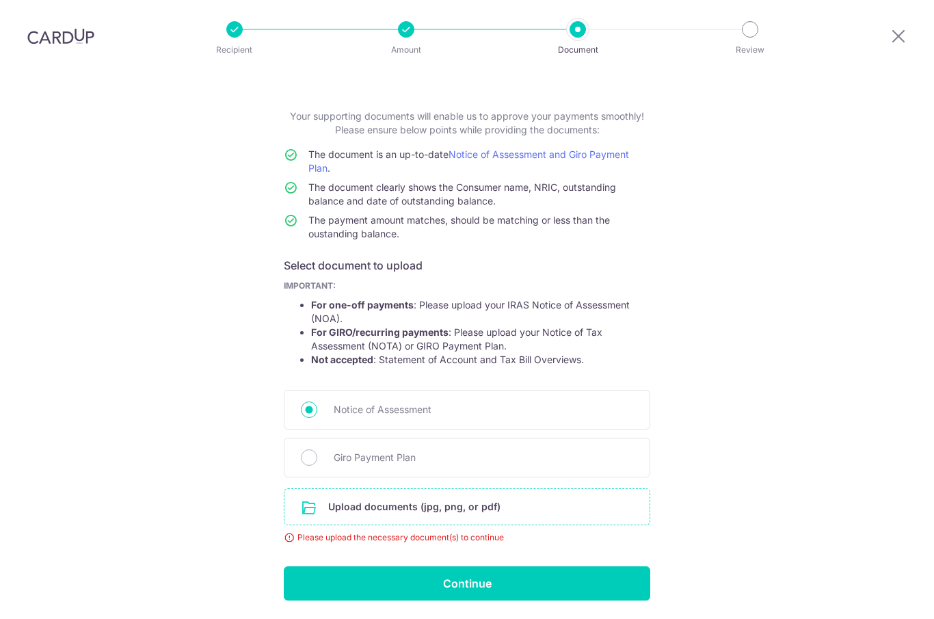
click at [587, 489] on input "file" at bounding box center [466, 507] width 365 height 36
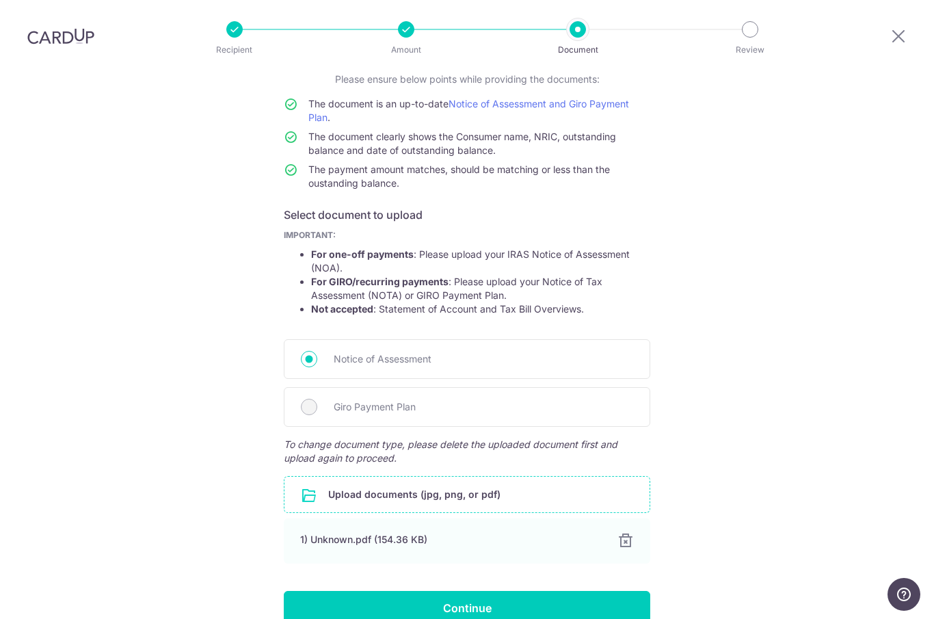
scroll to position [109, 0]
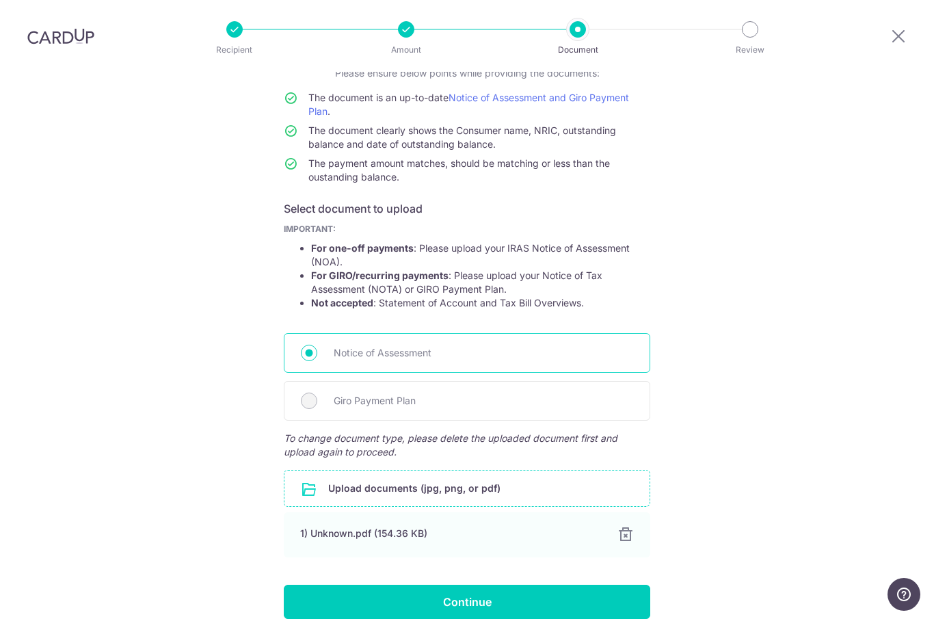
click at [631, 345] on span "Notice of Assessment" at bounding box center [483, 353] width 299 height 16
click at [317, 345] on input "Notice of Assessment" at bounding box center [309, 353] width 16 height 16
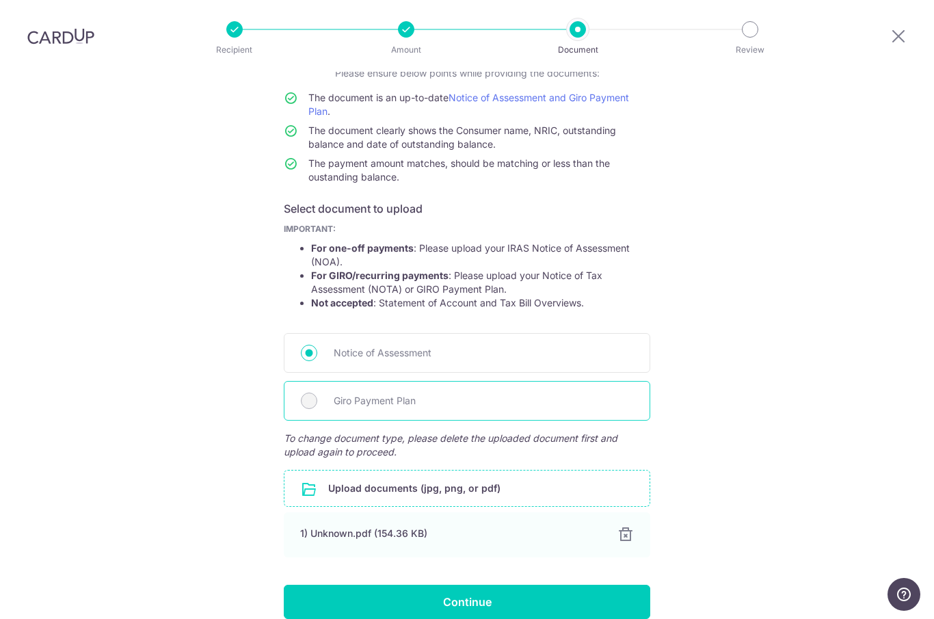
click at [622, 392] on span "Giro Payment Plan" at bounding box center [483, 400] width 299 height 16
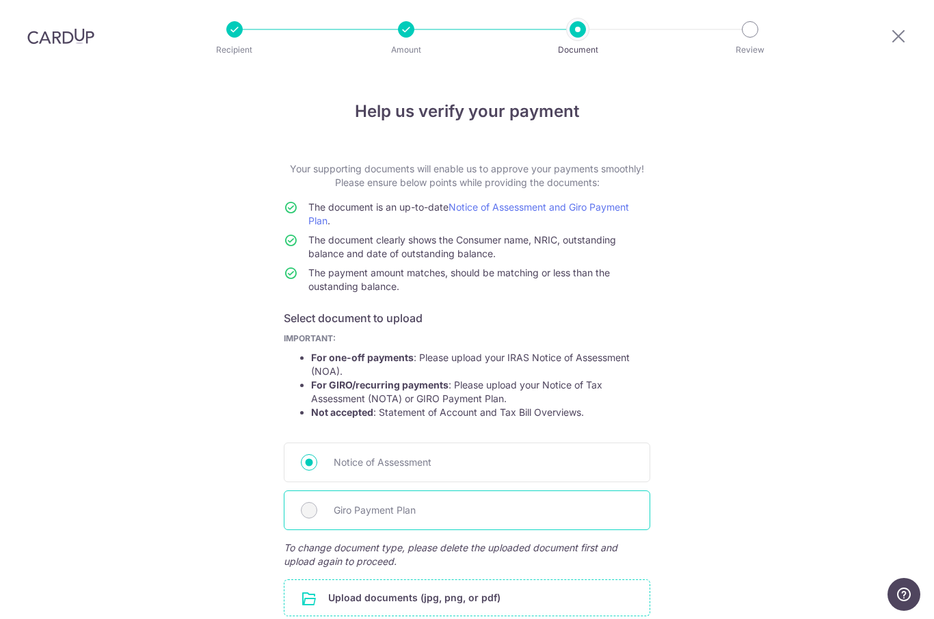
scroll to position [0, 0]
click at [554, 502] on span "Giro Payment Plan" at bounding box center [483, 510] width 299 height 16
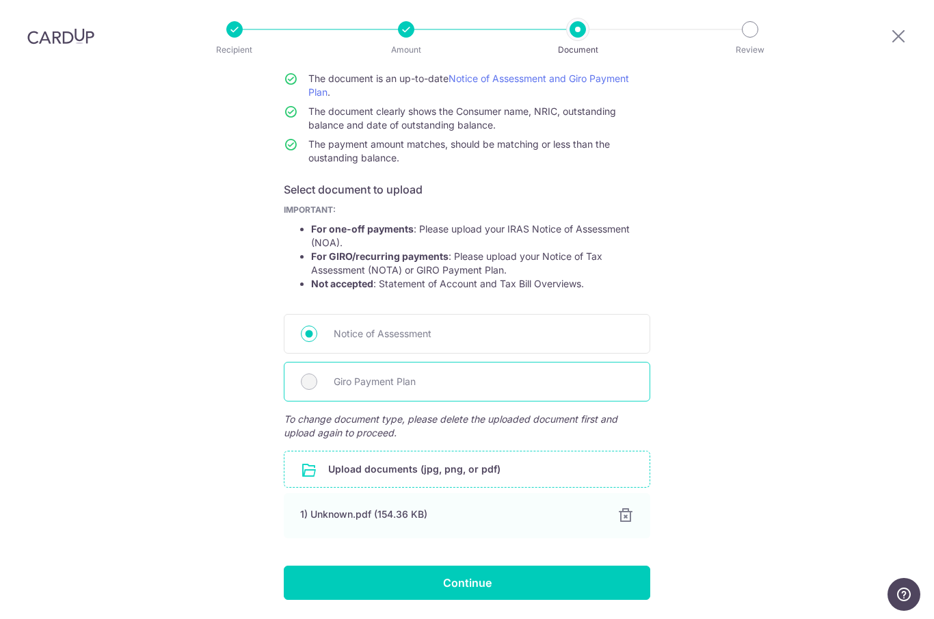
scroll to position [128, 0]
click at [613, 374] on span "Giro Payment Plan" at bounding box center [483, 382] width 299 height 16
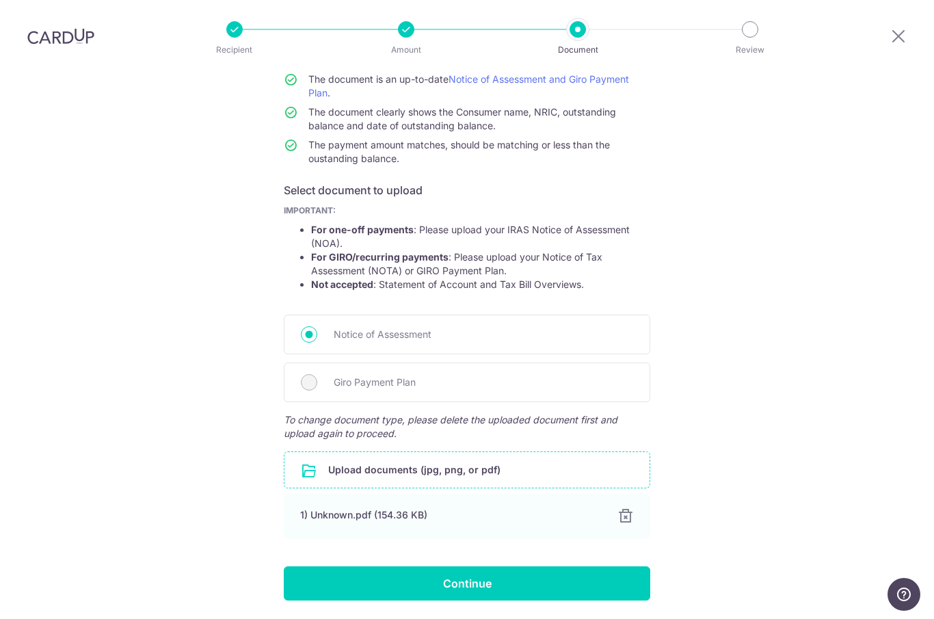
click at [597, 452] on input "file" at bounding box center [466, 470] width 365 height 36
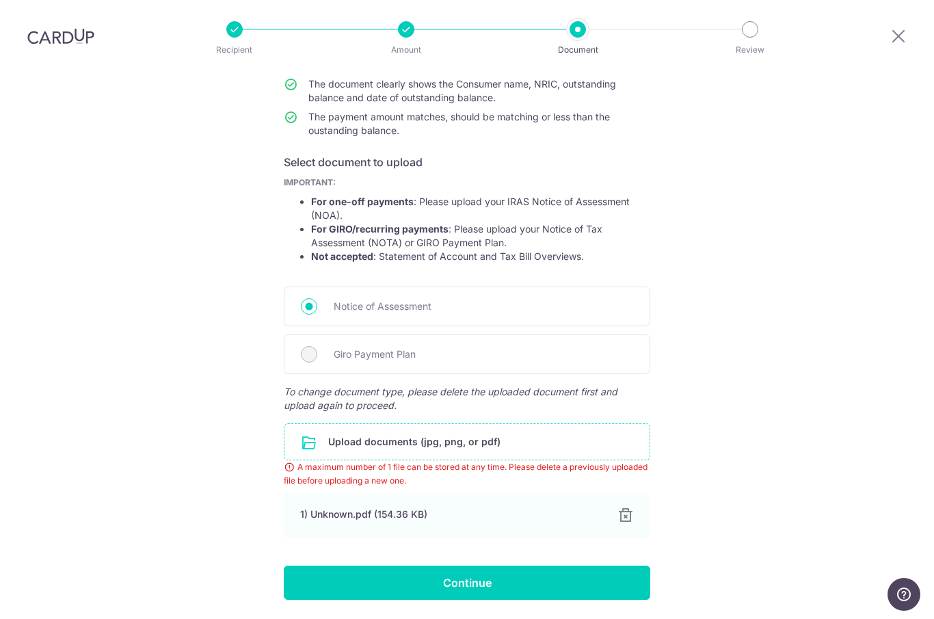
scroll to position [155, 0]
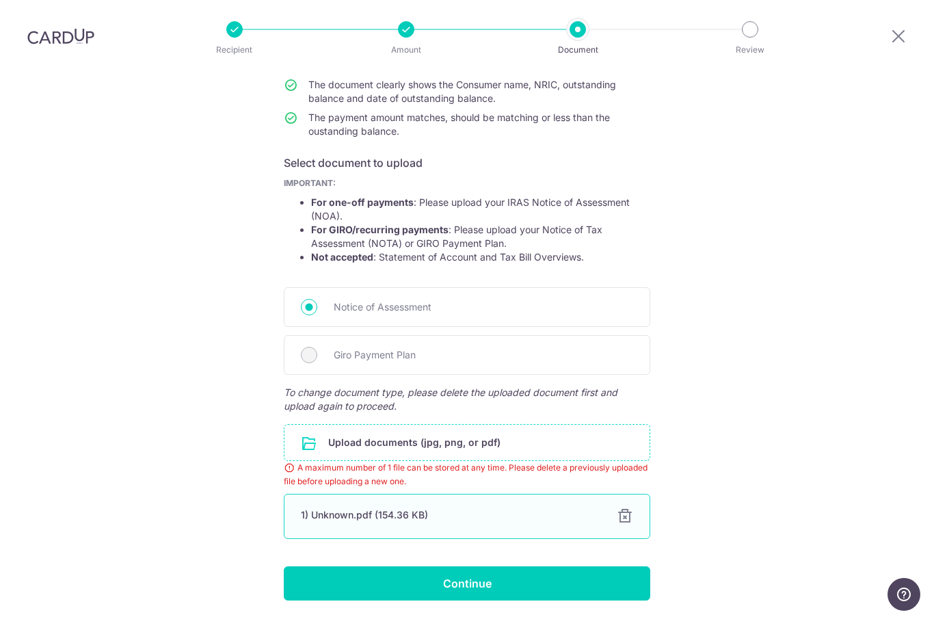
click at [626, 508] on div at bounding box center [625, 516] width 16 height 16
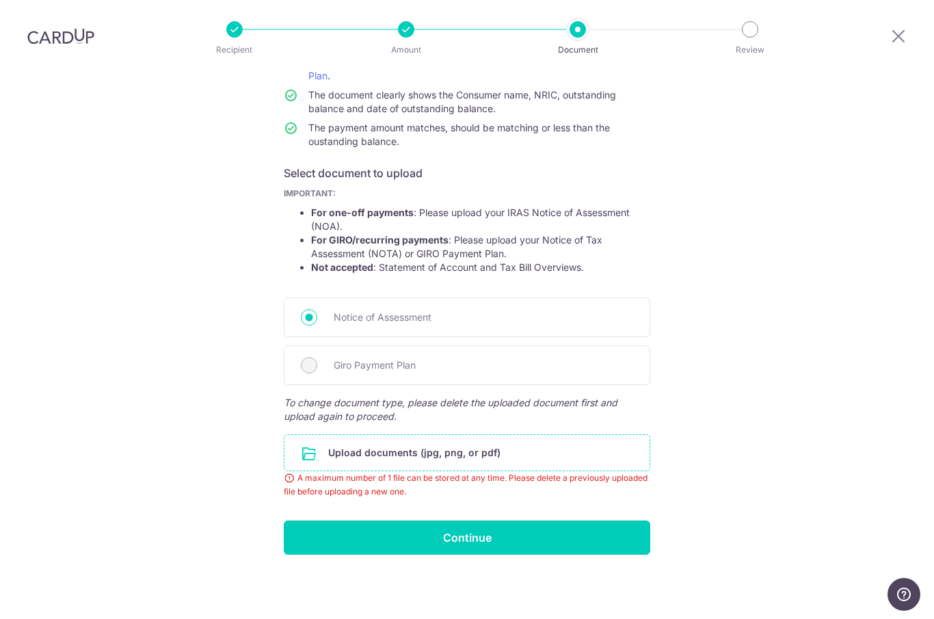
scroll to position [61, 0]
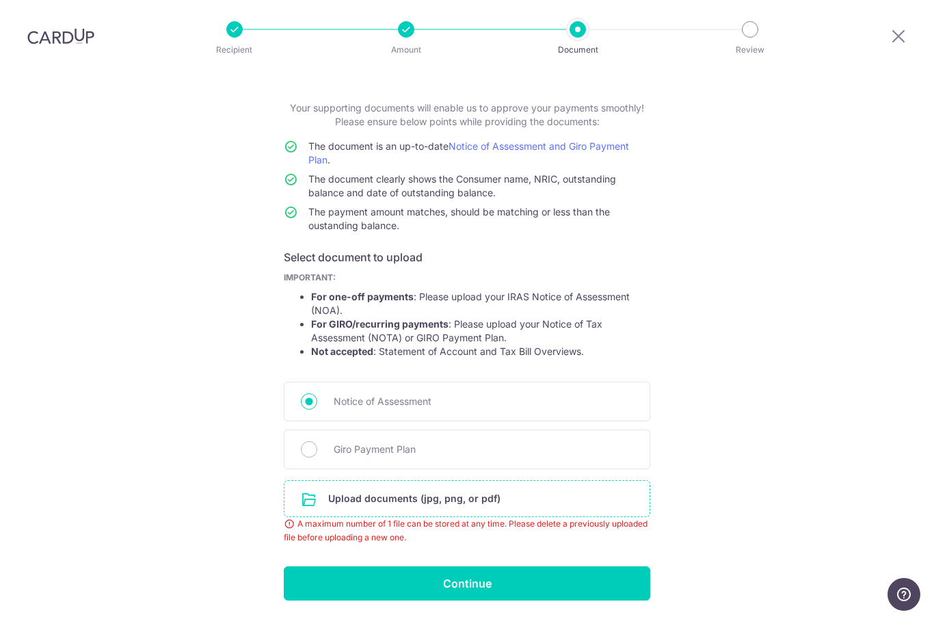
click at [589, 101] on form "Your supporting documents will enable us to approve your payments smoothly! Ple…" at bounding box center [467, 350] width 366 height 499
click at [610, 140] on link "Notice of Assessment and Giro Payment Plan" at bounding box center [468, 152] width 321 height 25
click at [604, 481] on input "file" at bounding box center [466, 499] width 365 height 36
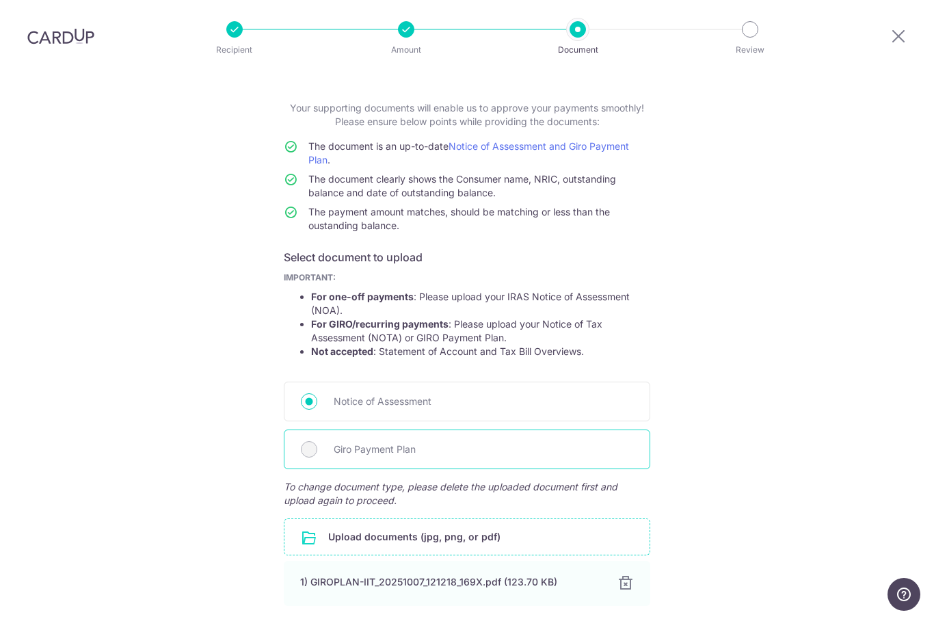
click at [596, 429] on div "Giro Payment Plan" at bounding box center [467, 449] width 366 height 40
click at [528, 429] on div "Giro Payment Plan" at bounding box center [467, 449] width 366 height 40
click at [340, 441] on span "Giro Payment Plan" at bounding box center [483, 449] width 299 height 16
click at [371, 441] on span "Giro Payment Plan" at bounding box center [483, 449] width 299 height 16
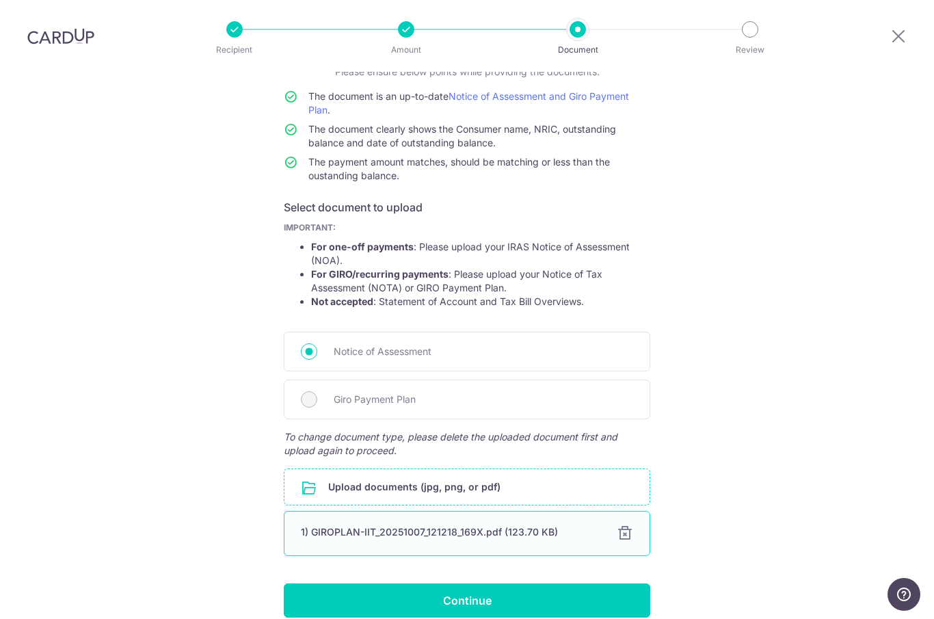
click at [620, 525] on div at bounding box center [625, 533] width 16 height 16
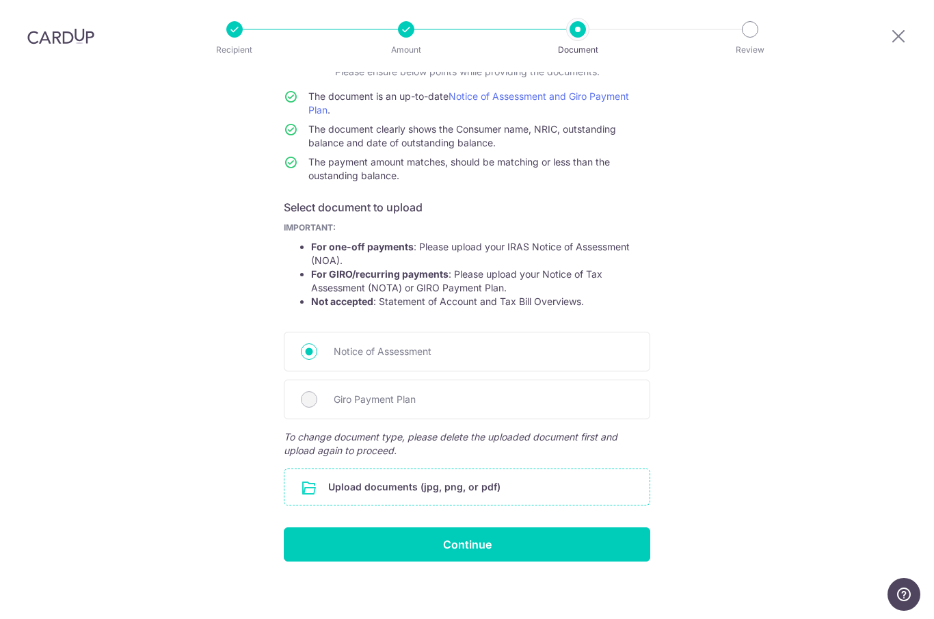
scroll to position [33, 0]
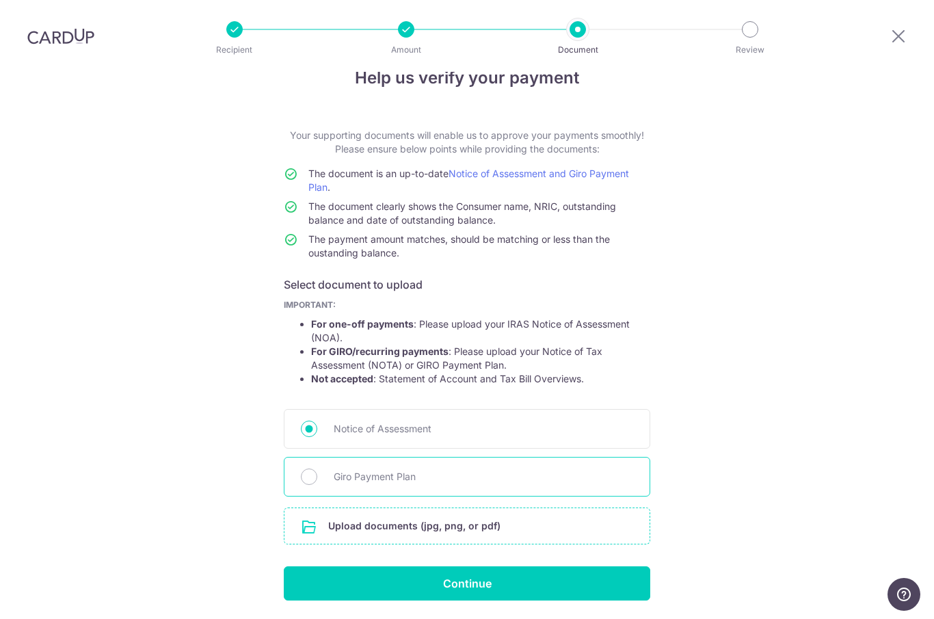
click at [414, 468] on span "Giro Payment Plan" at bounding box center [483, 476] width 299 height 16
click at [317, 468] on input "Giro Payment Plan" at bounding box center [309, 476] width 16 height 16
radio input "true"
click at [469, 508] on input "file" at bounding box center [466, 526] width 365 height 36
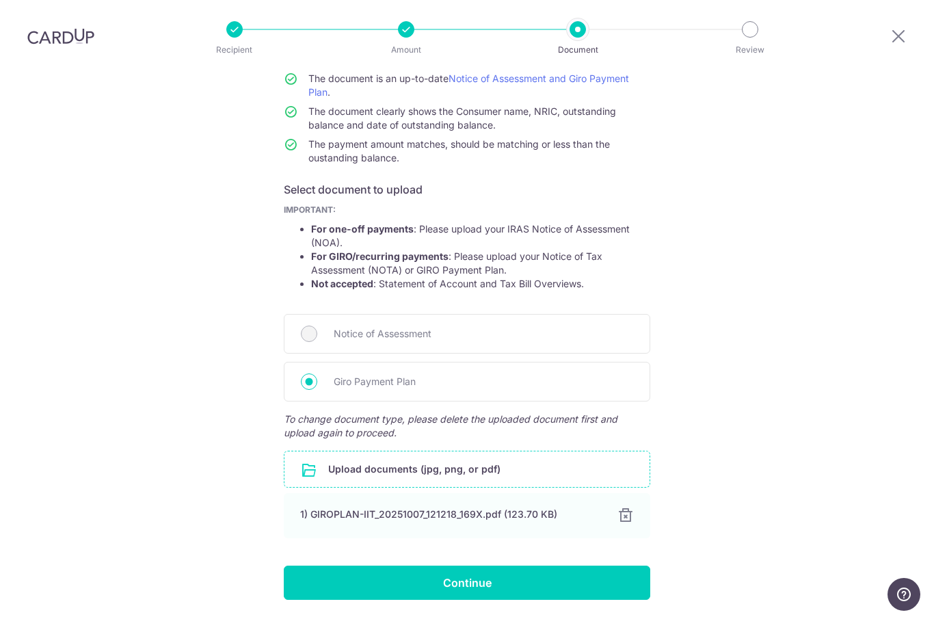
scroll to position [128, 0]
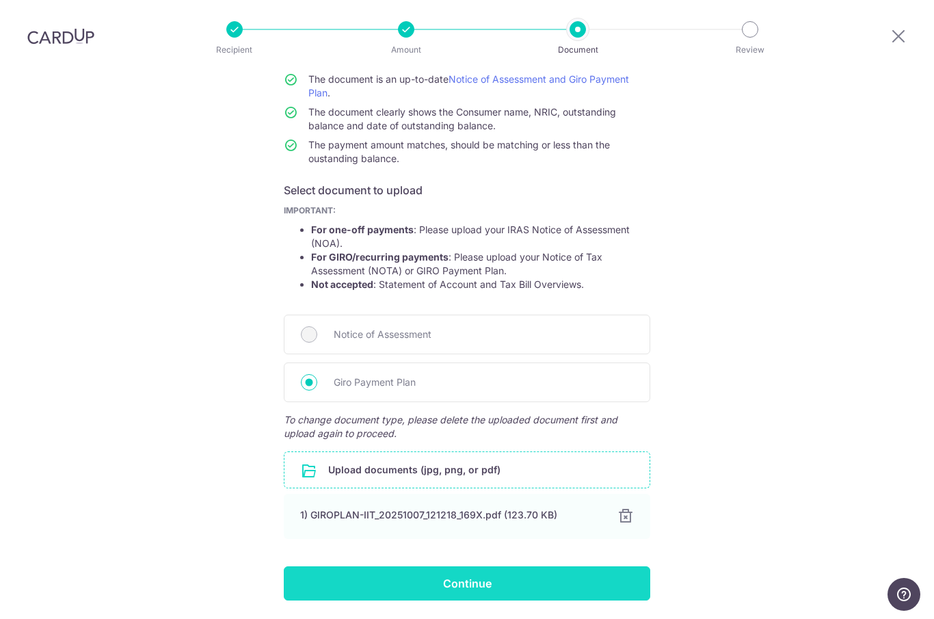
click at [606, 566] on input "Continue" at bounding box center [467, 583] width 366 height 34
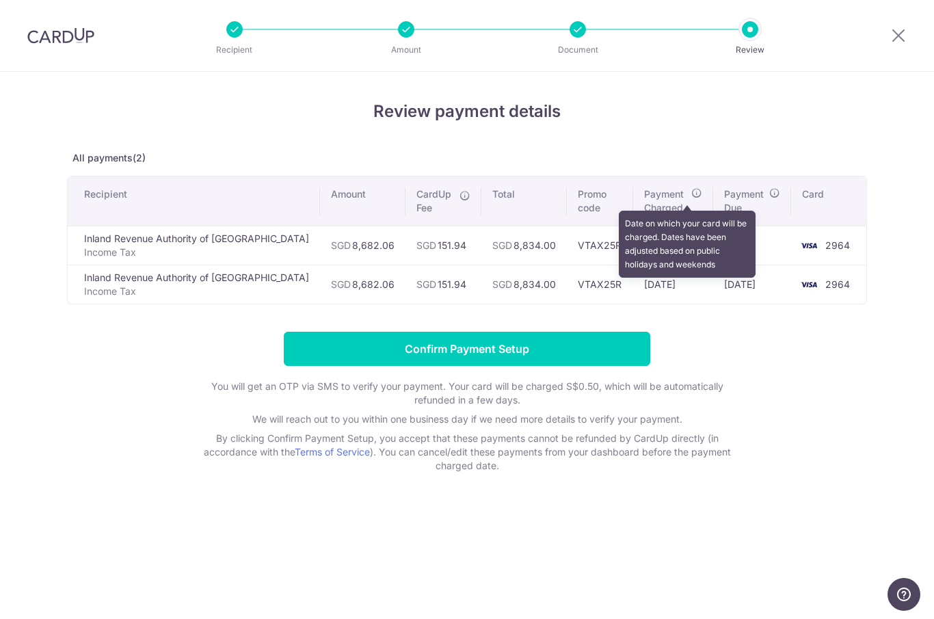
click at [691, 198] on icon at bounding box center [696, 192] width 11 height 11
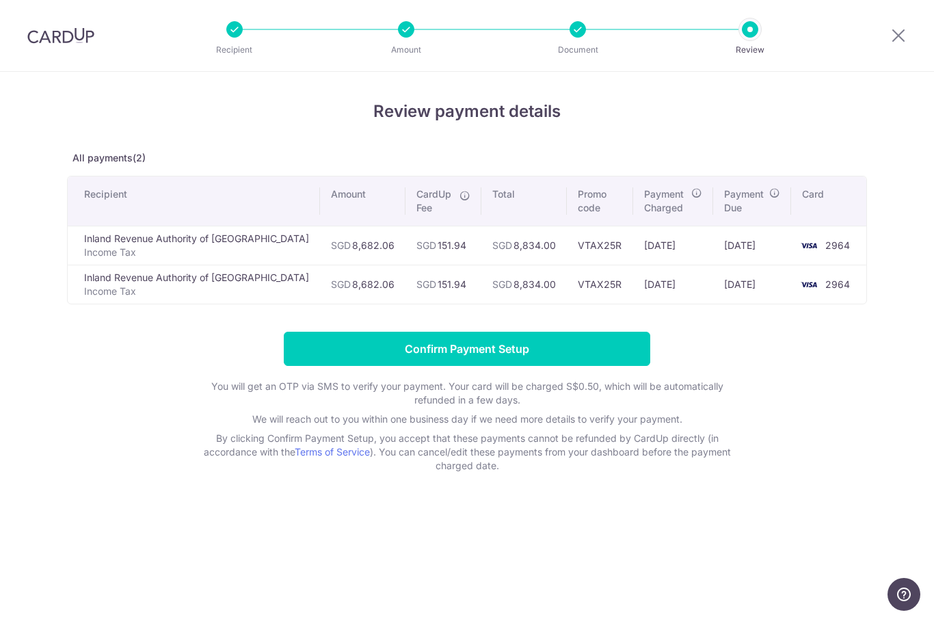
click at [827, 359] on form "Confirm Payment Setup You will get an OTP via SMS to verify your payment. Your …" at bounding box center [467, 402] width 800 height 141
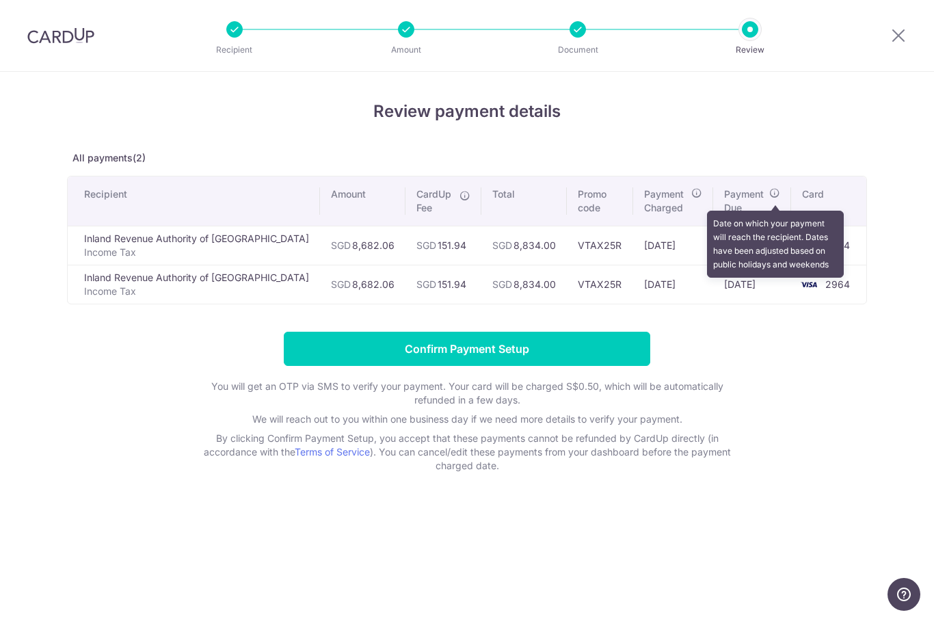
click at [777, 198] on icon at bounding box center [774, 192] width 11 height 11
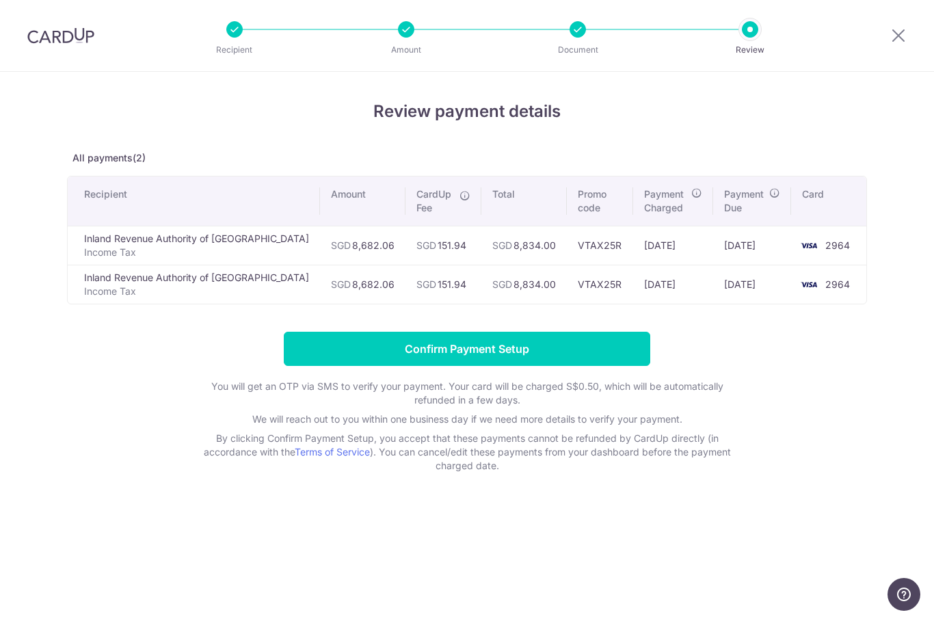
click at [879, 349] on div "Review payment details All payments(2) Recipient Amount CardUp Fee Total Promo …" at bounding box center [467, 345] width 934 height 547
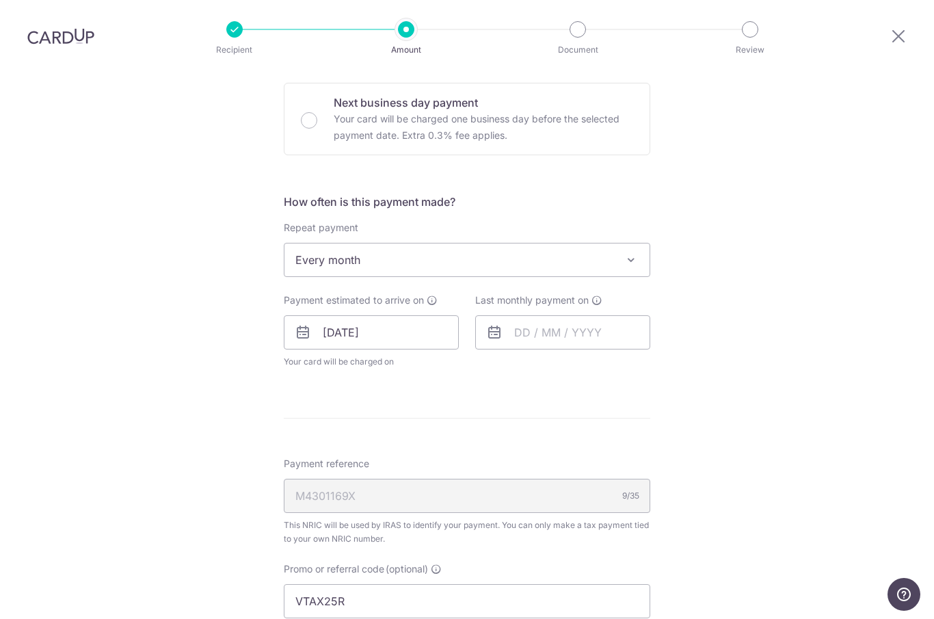
scroll to position [442, 0]
click at [301, 313] on input "[DATE]" at bounding box center [371, 330] width 175 height 34
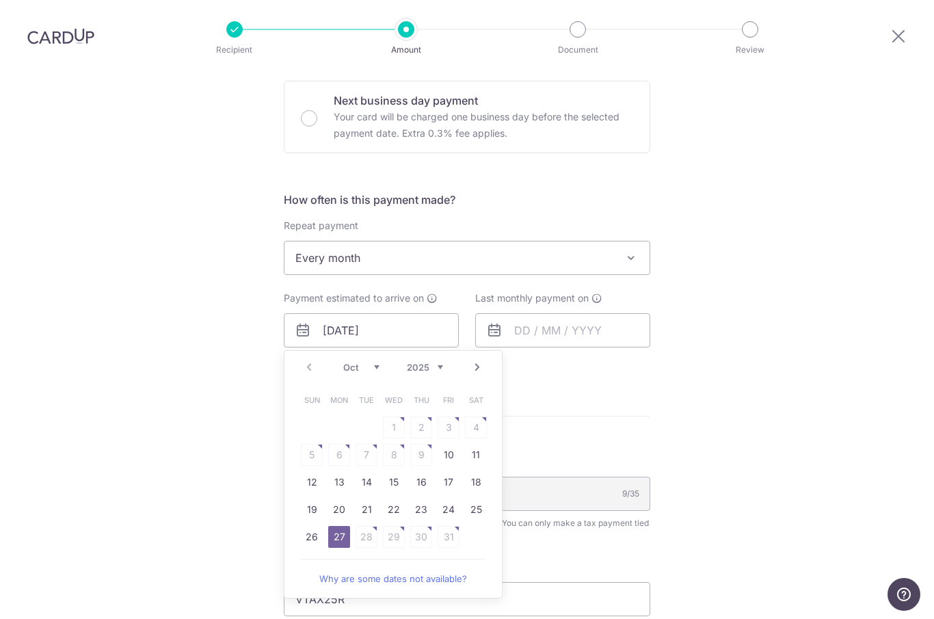
click at [472, 359] on link "Next" at bounding box center [477, 367] width 16 height 16
click at [451, 444] on link "7" at bounding box center [449, 455] width 22 height 22
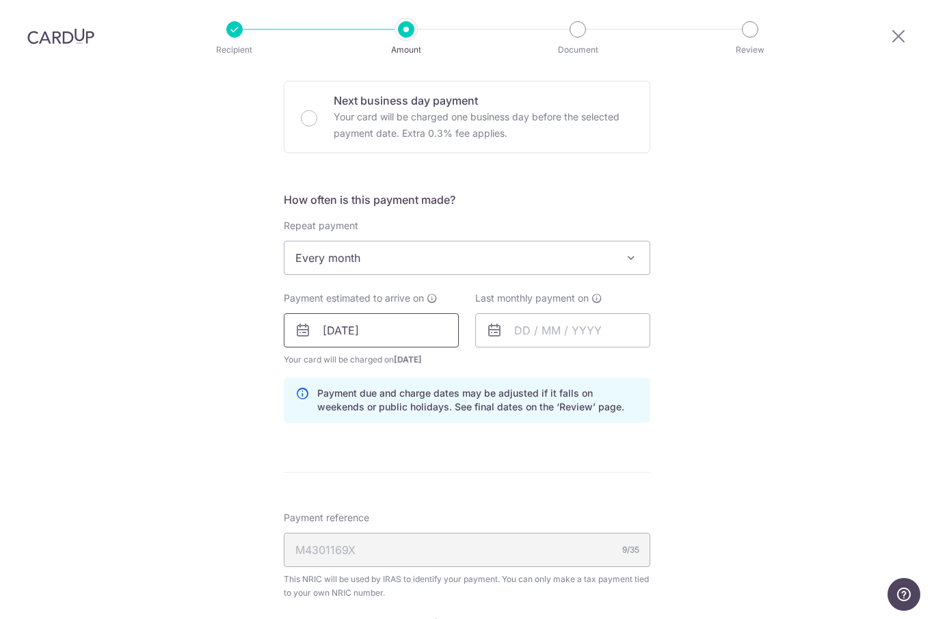
click at [293, 313] on input "07/11/2025" at bounding box center [371, 330] width 175 height 34
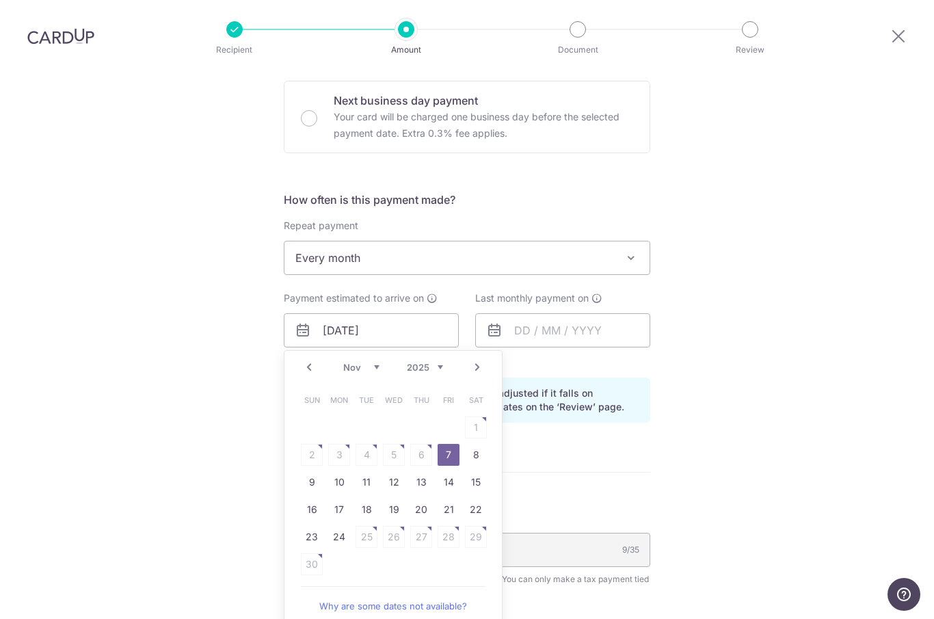
click at [313, 359] on link "Prev" at bounding box center [309, 367] width 16 height 16
click at [349, 526] on link "27" at bounding box center [339, 537] width 22 height 22
type input "[DATE]"
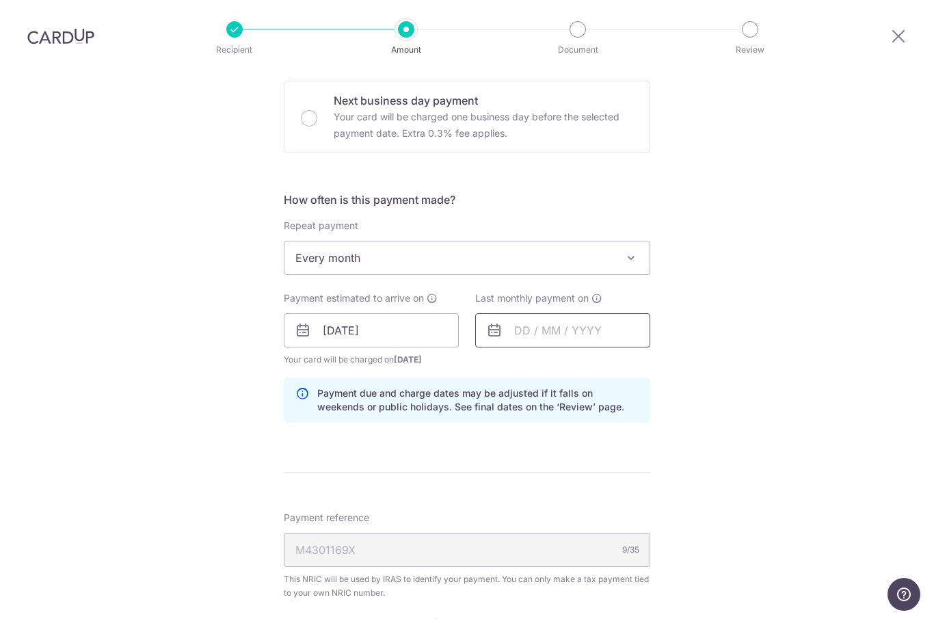
click at [502, 313] on input "text" at bounding box center [562, 330] width 175 height 34
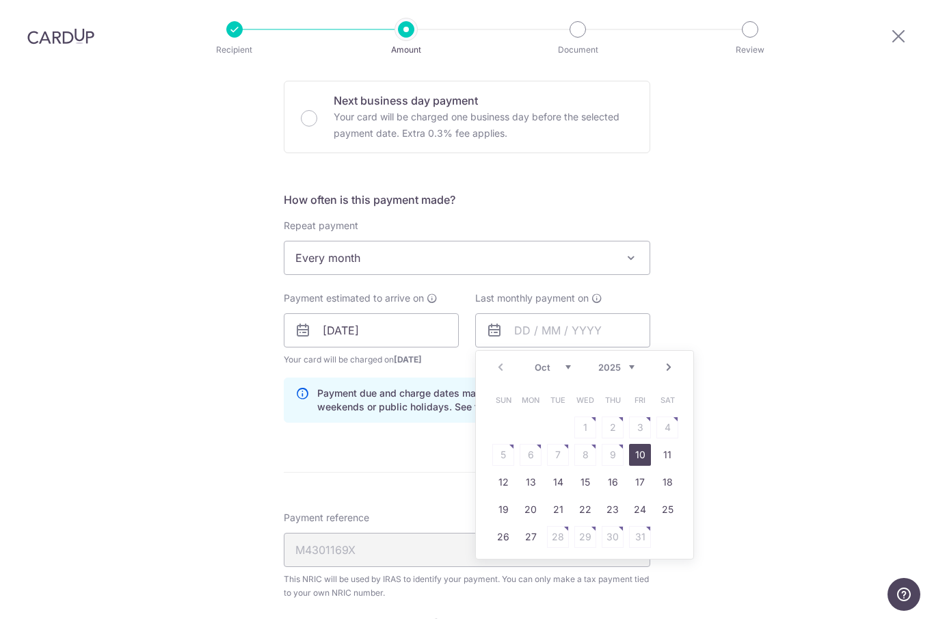
click at [673, 359] on link "Next" at bounding box center [668, 367] width 16 height 16
click at [670, 359] on link "Next" at bounding box center [668, 367] width 16 height 16
click at [617, 498] on link "25" at bounding box center [613, 509] width 22 height 22
type input "25/12/2025"
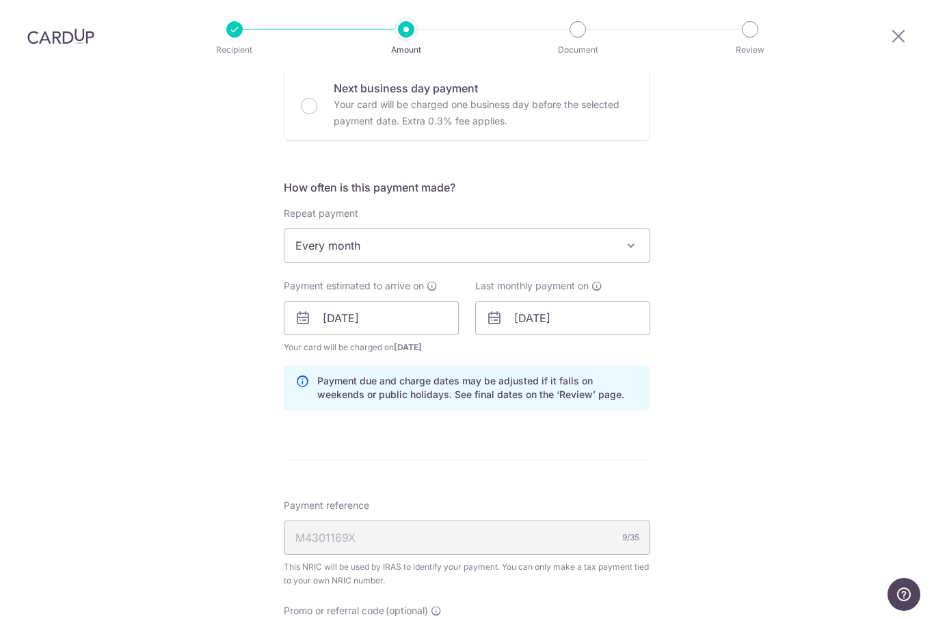
scroll to position [468, 0]
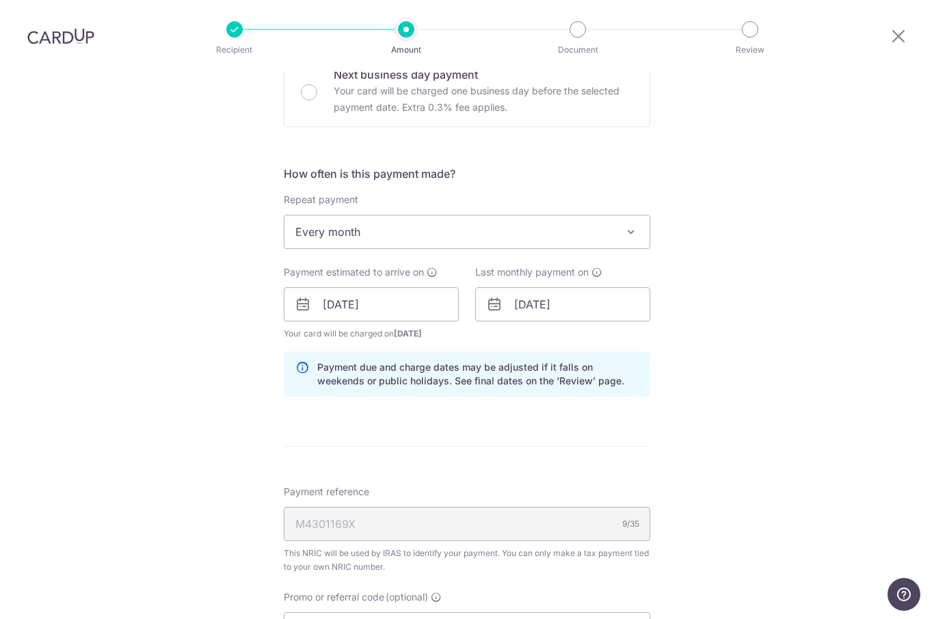
click at [494, 296] on icon at bounding box center [494, 304] width 16 height 16
click at [484, 287] on input "[DATE]" at bounding box center [562, 304] width 175 height 34
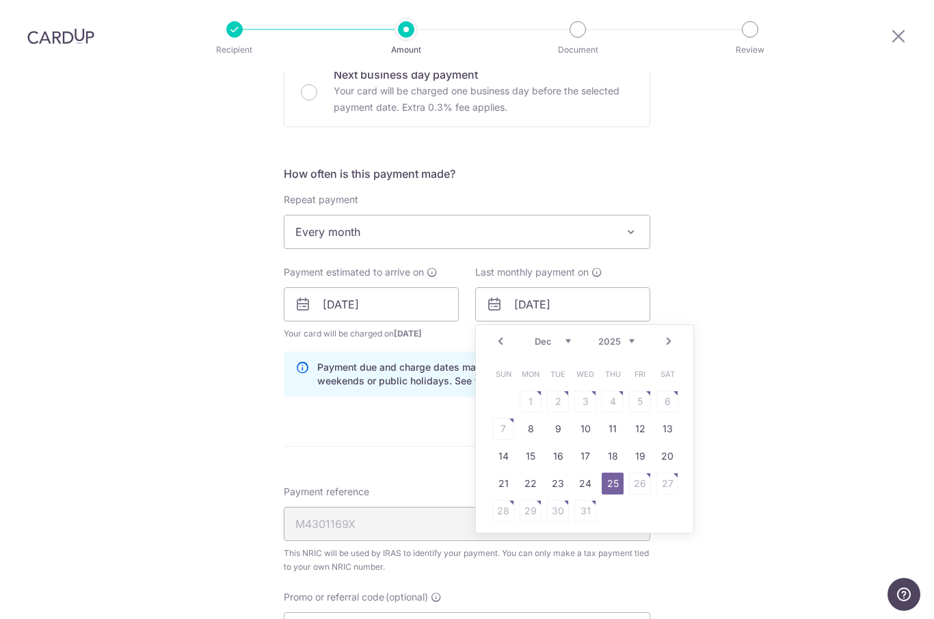
click at [669, 333] on link "Next" at bounding box center [668, 341] width 16 height 16
click at [498, 333] on link "Prev" at bounding box center [500, 341] width 16 height 16
click at [616, 472] on link "25" at bounding box center [613, 483] width 22 height 22
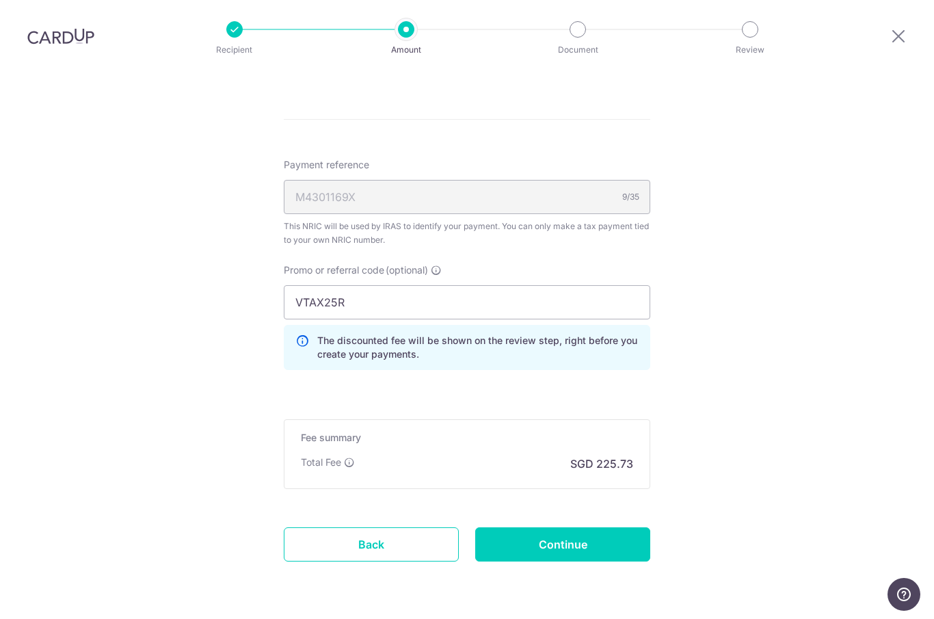
scroll to position [794, 0]
click at [609, 528] on input "Continue" at bounding box center [562, 545] width 175 height 34
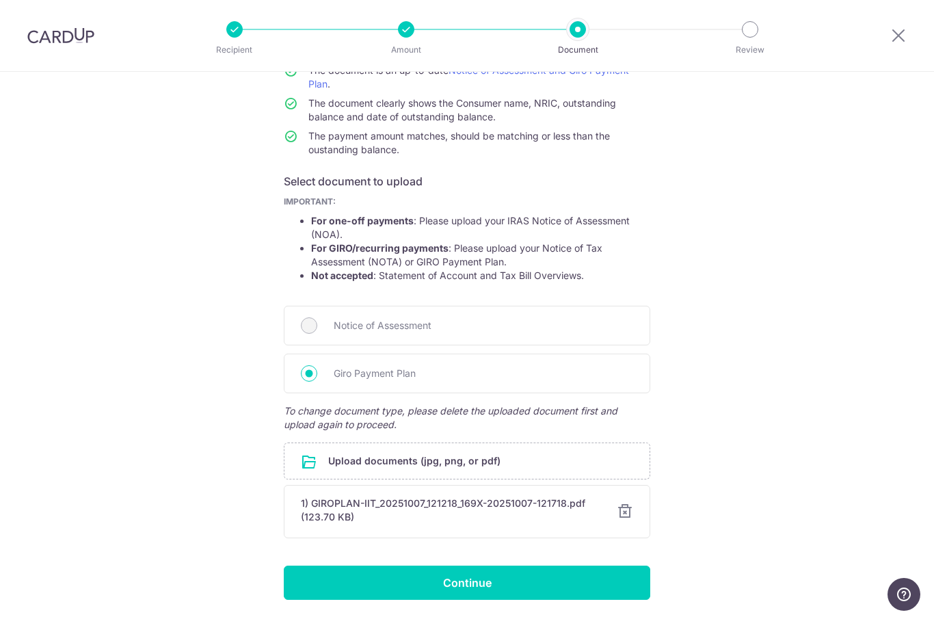
scroll to position [136, 0]
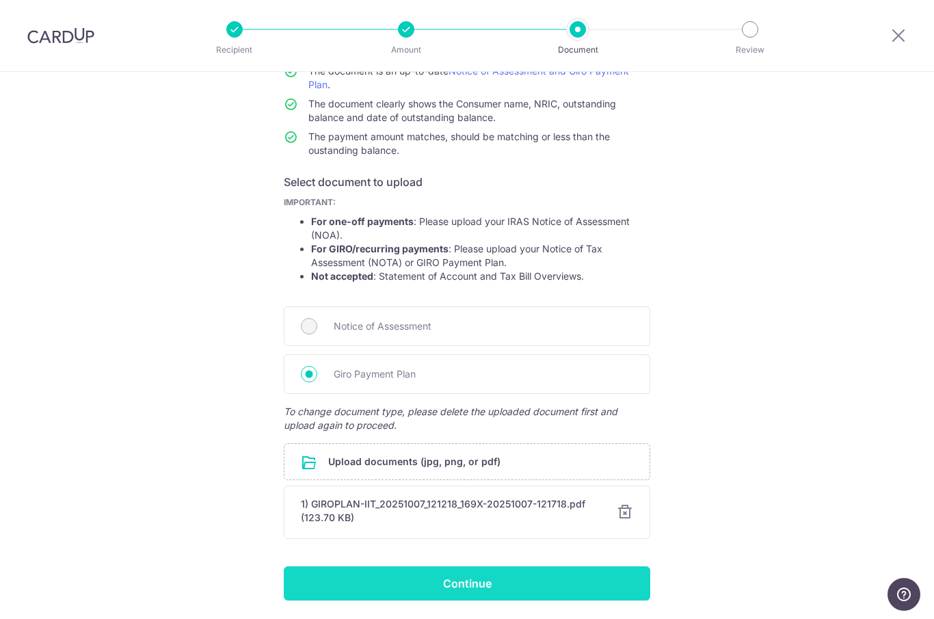
click at [520, 588] on input "Continue" at bounding box center [467, 583] width 366 height 34
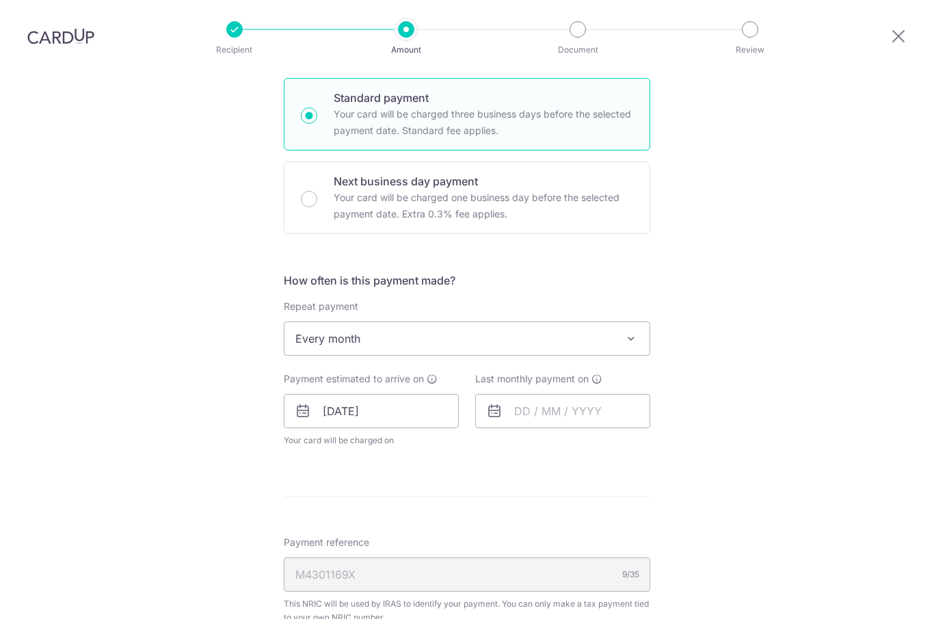
scroll to position [368, 0]
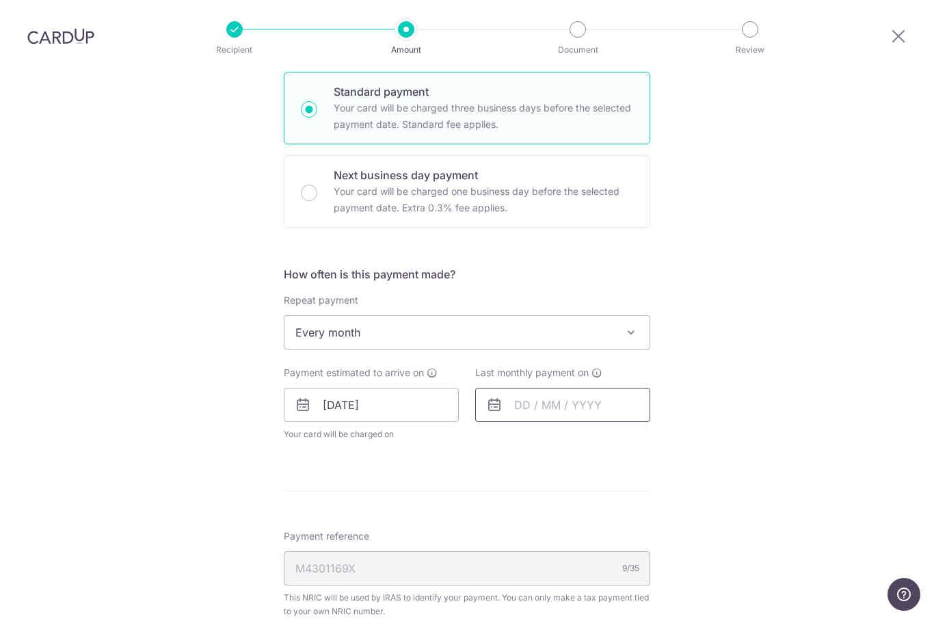
click at [483, 388] on input "text" at bounding box center [562, 405] width 175 height 34
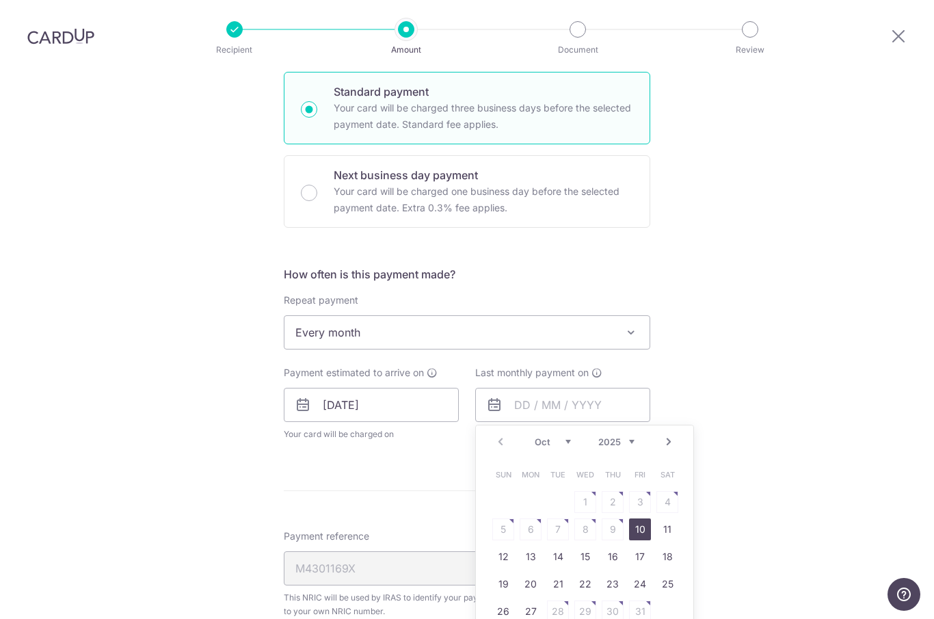
click at [673, 433] on link "Next" at bounding box center [668, 441] width 16 height 16
click at [669, 433] on link "Next" at bounding box center [668, 441] width 16 height 16
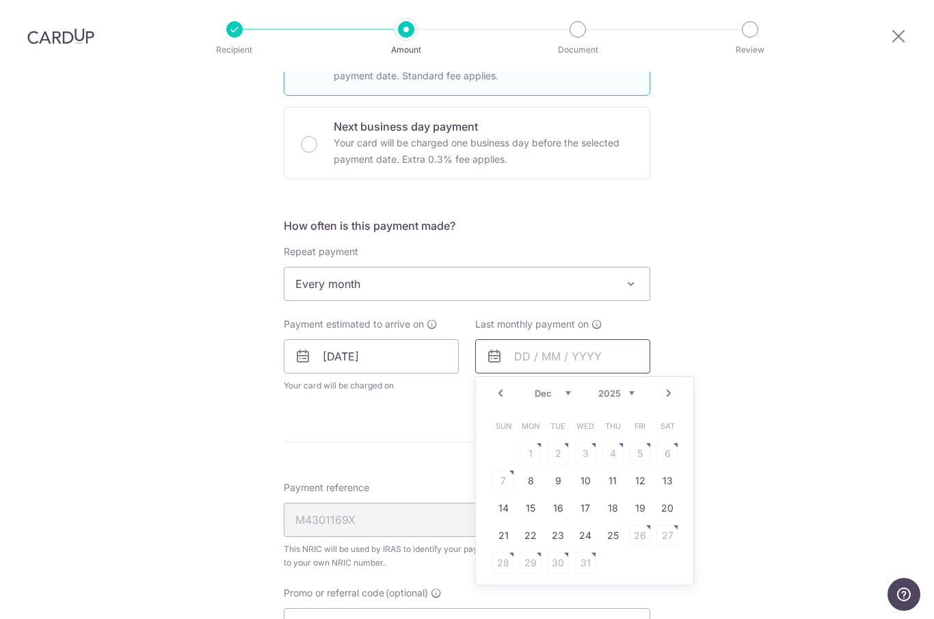
scroll to position [433, 0]
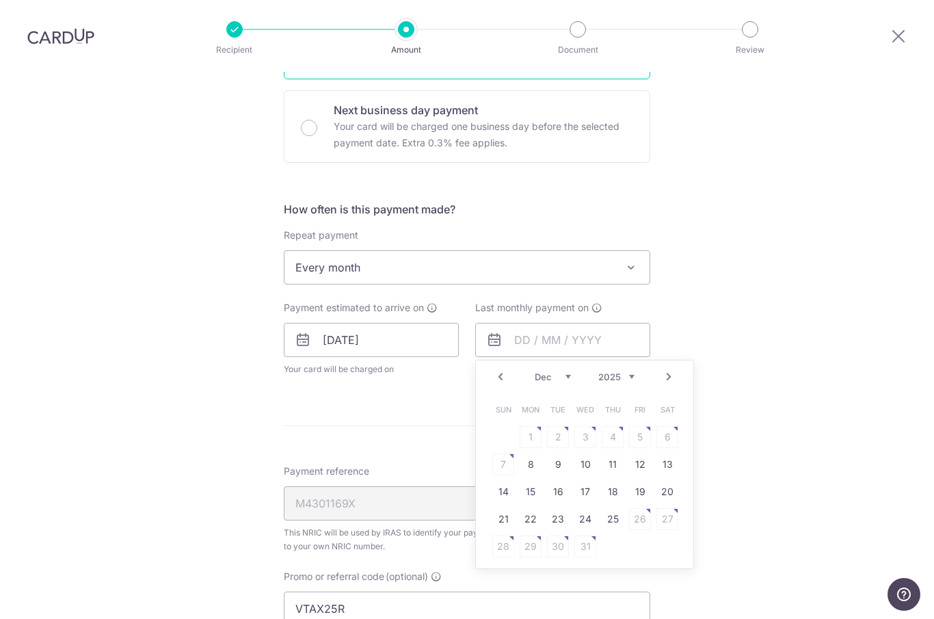
click at [533, 508] on link "22" at bounding box center [531, 519] width 22 height 22
type input "22/12/2025"
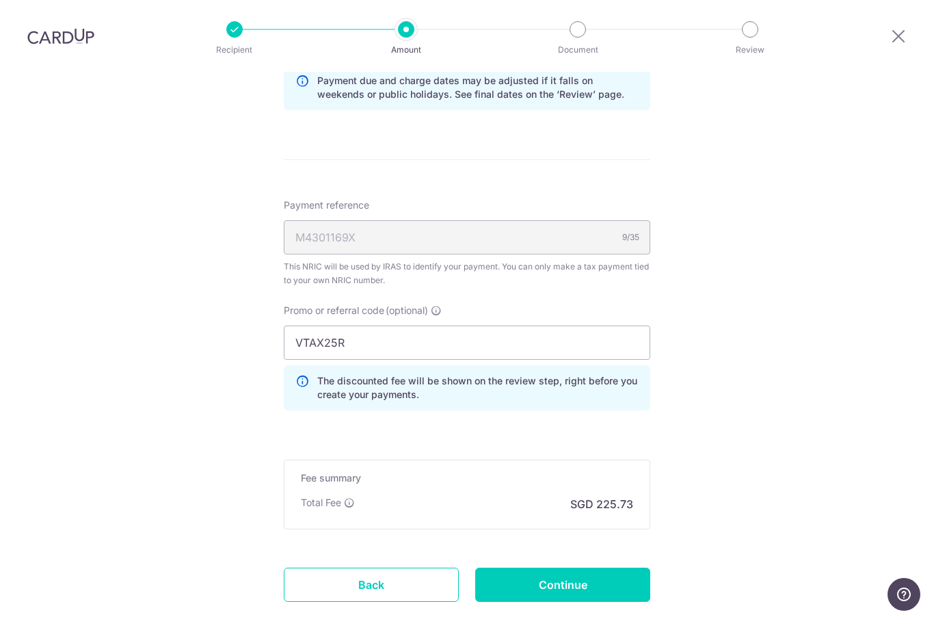
scroll to position [762, 0]
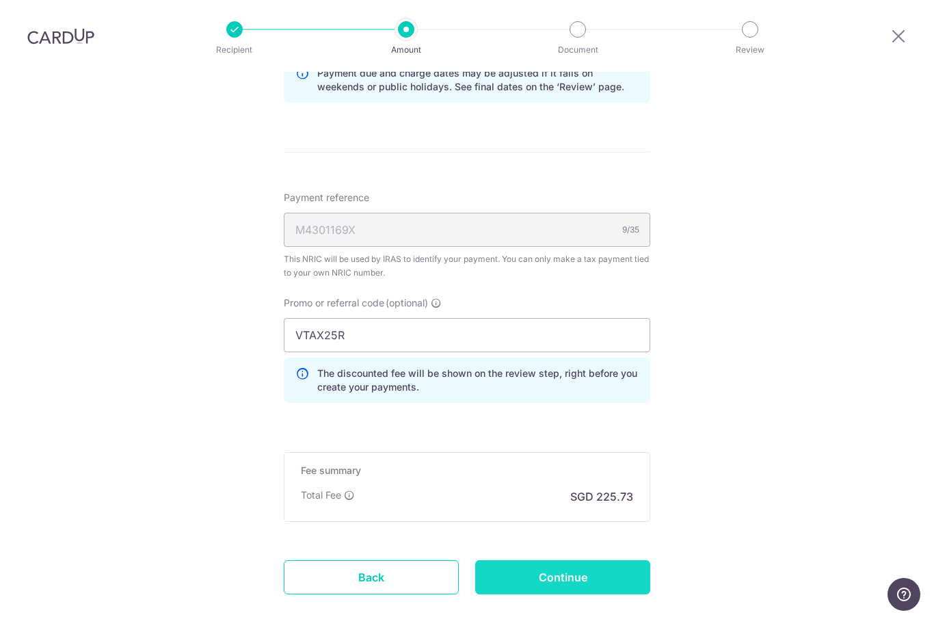
click at [616, 560] on input "Continue" at bounding box center [562, 577] width 175 height 34
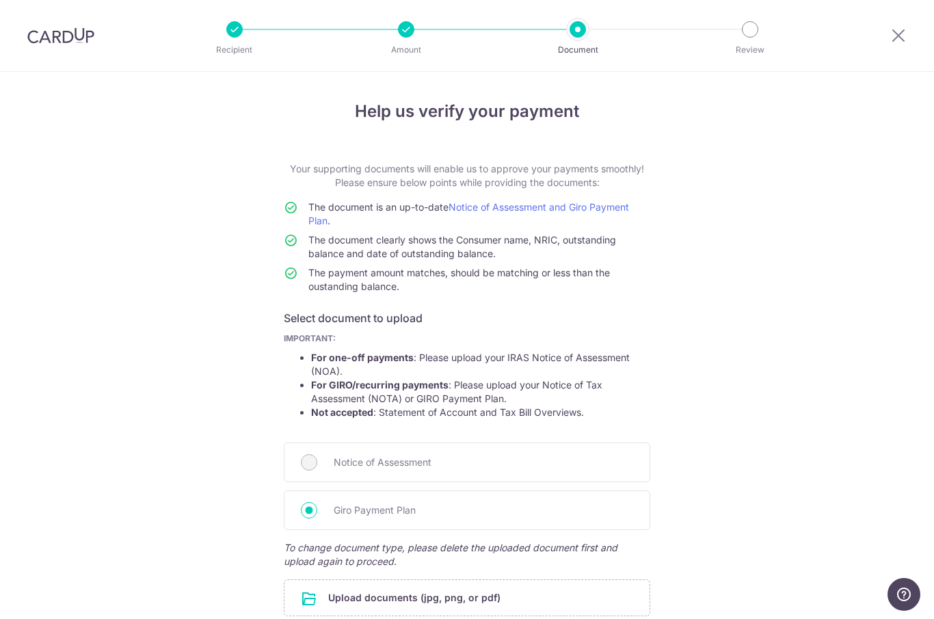
scroll to position [133, 0]
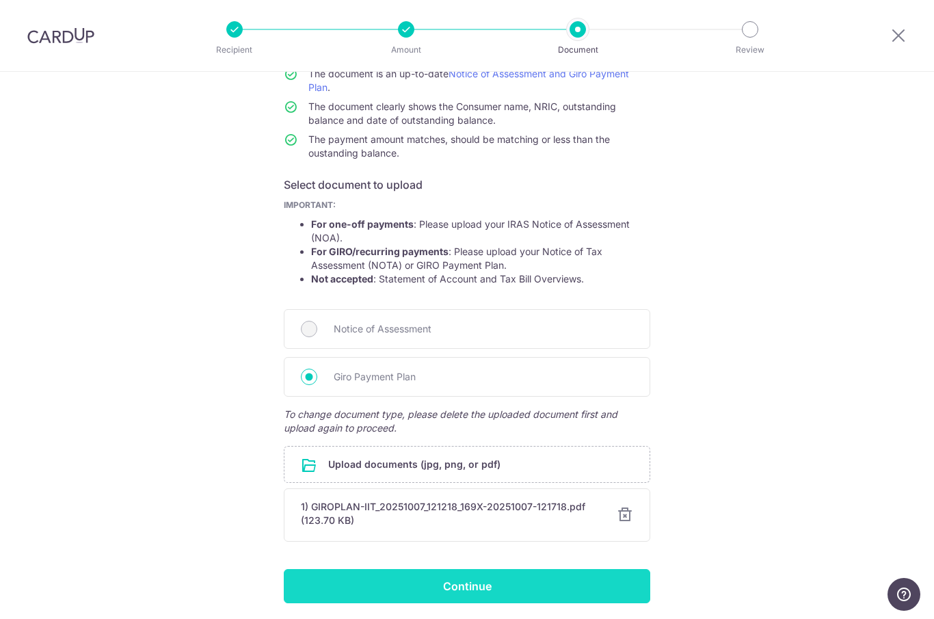
click at [609, 589] on input "Continue" at bounding box center [467, 586] width 366 height 34
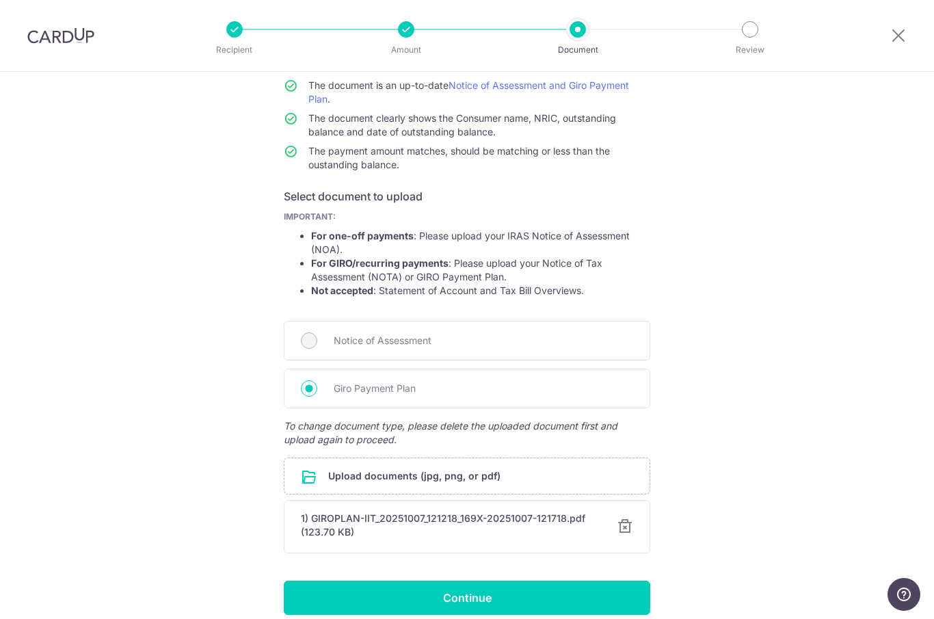
scroll to position [121, 0]
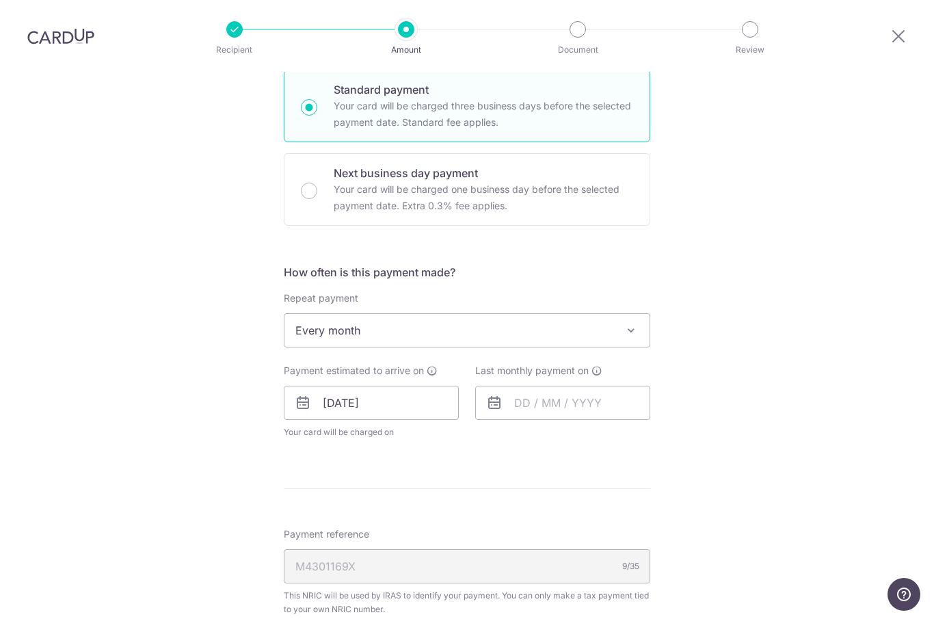
scroll to position [387, 0]
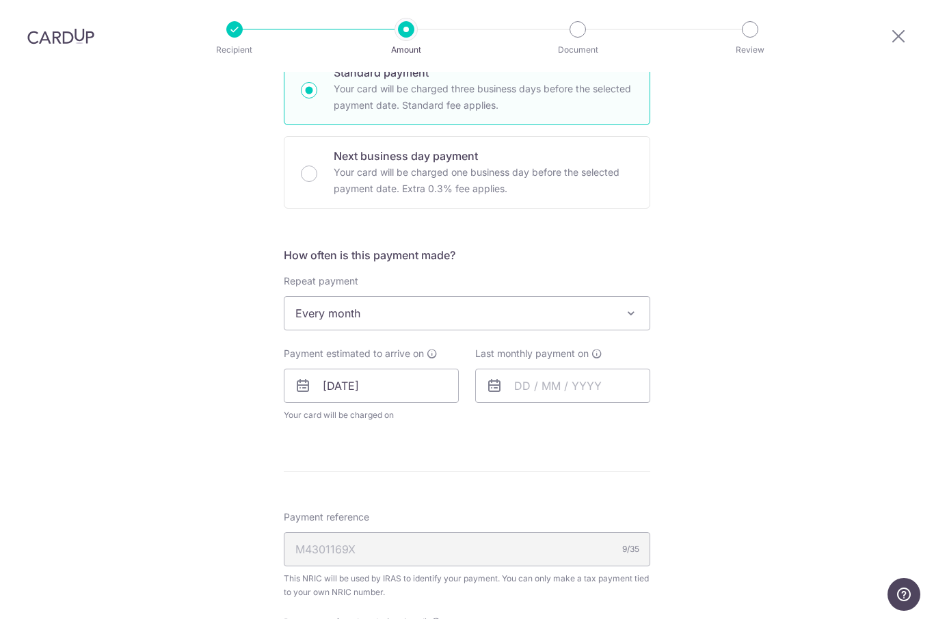
click at [497, 377] on icon at bounding box center [494, 385] width 16 height 16
click at [494, 377] on icon at bounding box center [494, 385] width 16 height 16
click at [610, 368] on input "text" at bounding box center [562, 385] width 175 height 34
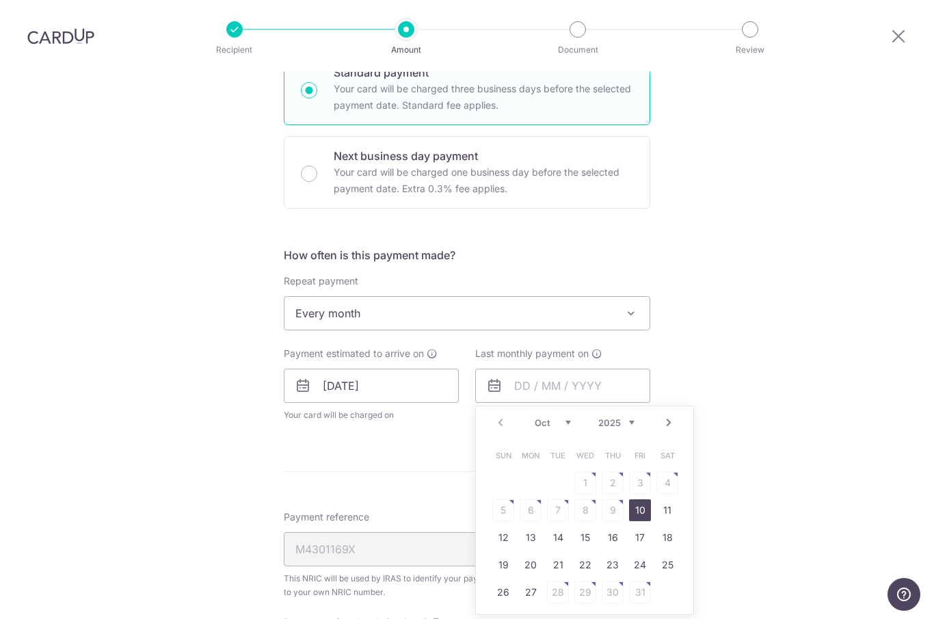
click at [676, 414] on link "Next" at bounding box center [668, 422] width 16 height 16
click at [674, 414] on link "Next" at bounding box center [668, 422] width 16 height 16
click at [673, 414] on link "Next" at bounding box center [668, 422] width 16 height 16
click at [617, 554] on link "22" at bounding box center [613, 565] width 22 height 22
type input "22/01/2026"
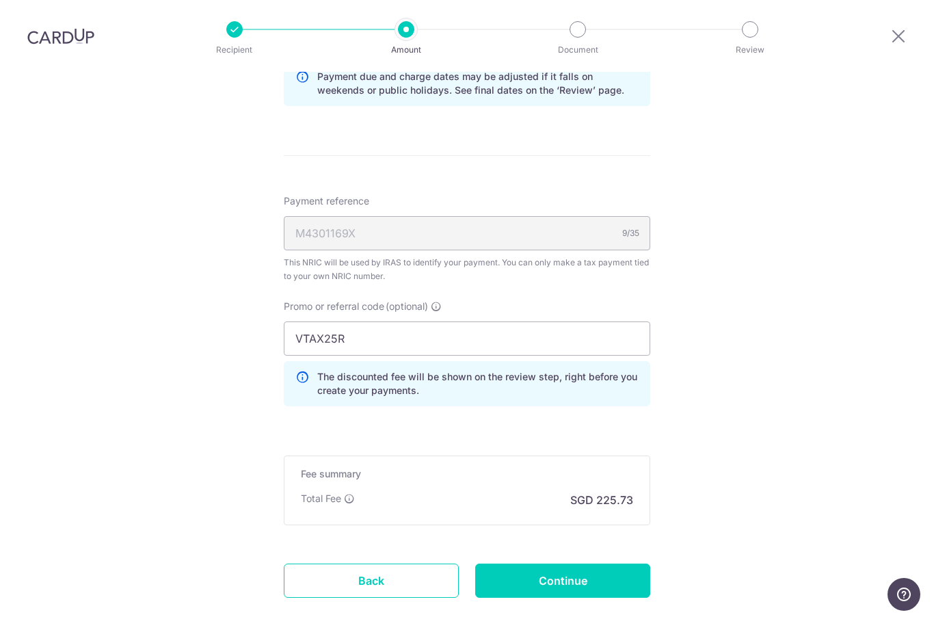
scroll to position [760, 0]
click at [589, 563] on input "Continue" at bounding box center [562, 580] width 175 height 34
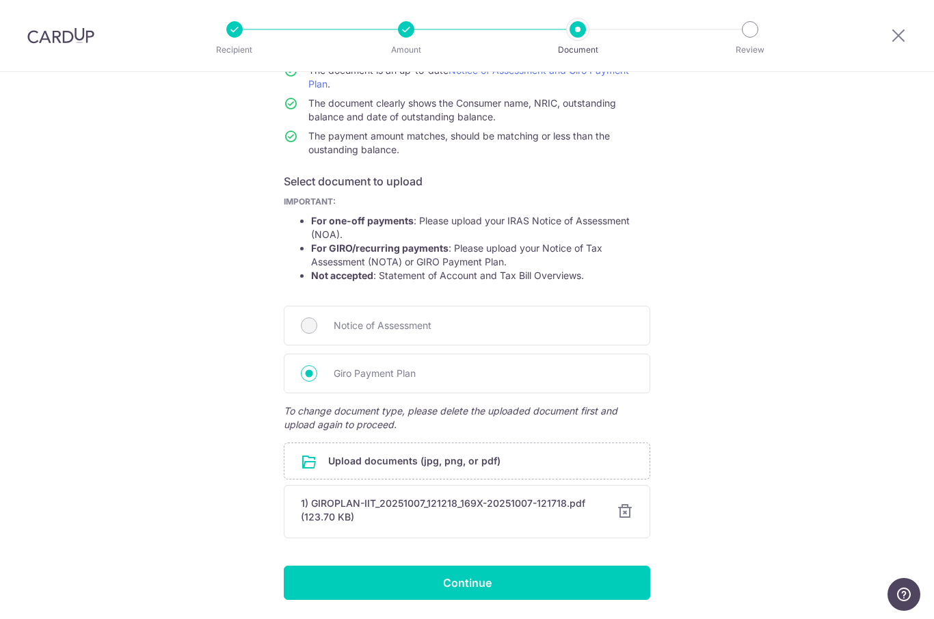
scroll to position [136, 0]
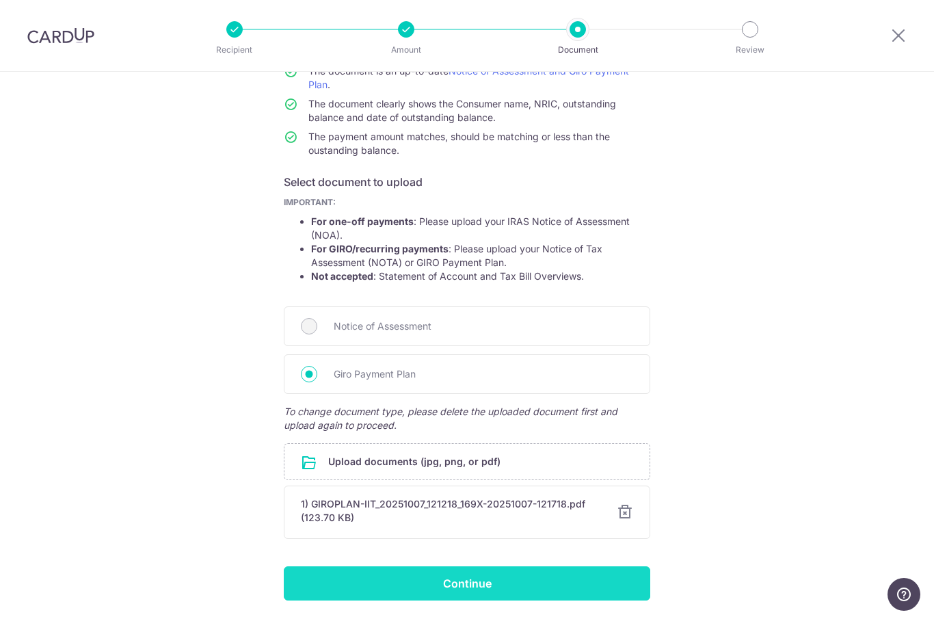
click at [548, 591] on input "Continue" at bounding box center [467, 583] width 366 height 34
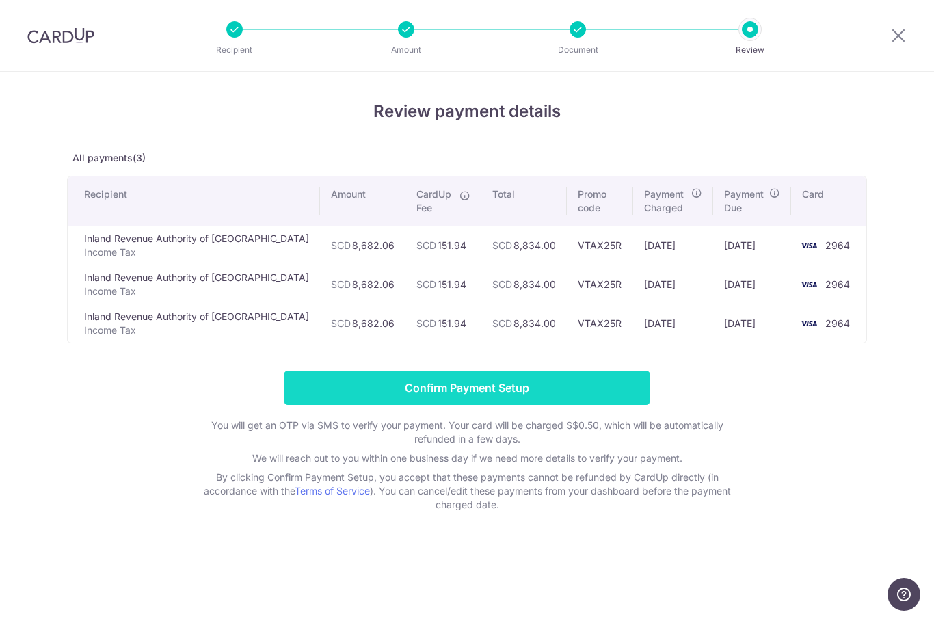
click at [316, 400] on input "Confirm Payment Setup" at bounding box center [467, 388] width 366 height 34
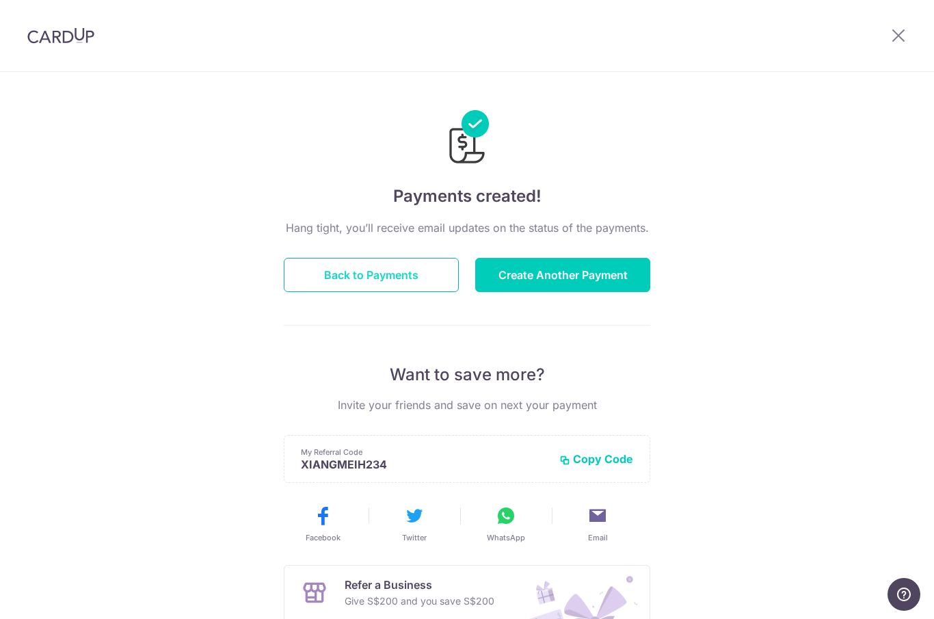
click at [323, 285] on button "Back to Payments" at bounding box center [371, 275] width 175 height 34
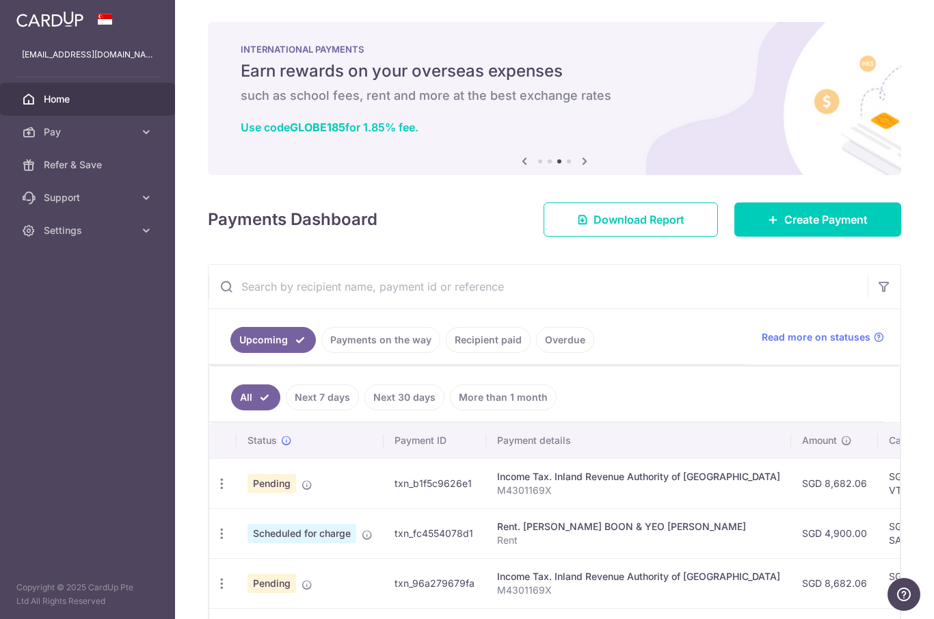
scroll to position [-3, 0]
click at [0, 0] on icon "button" at bounding box center [0, 0] width 0 height 0
click at [55, 159] on span "Refer & Save" at bounding box center [89, 165] width 90 height 14
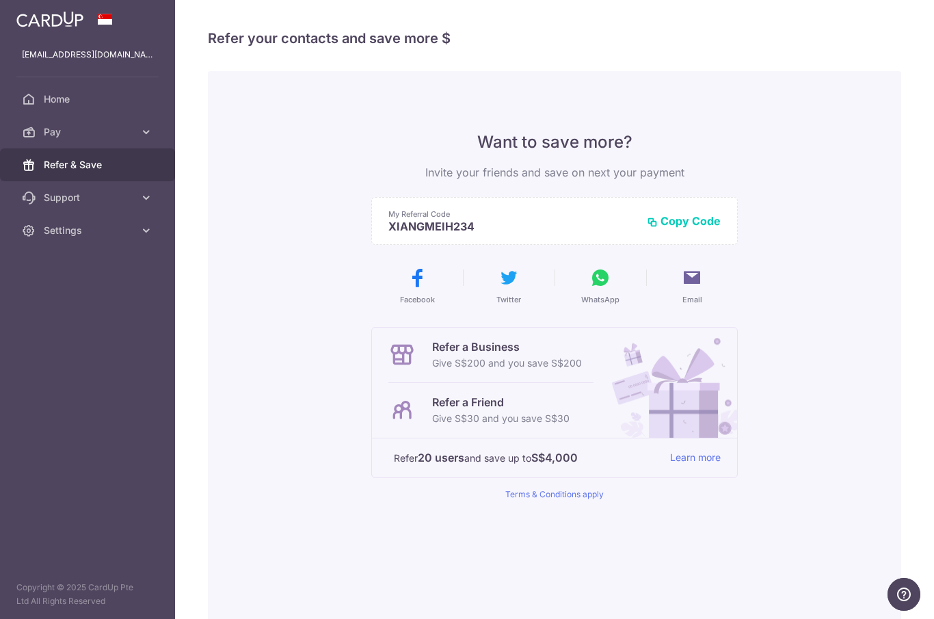
click at [0, 0] on icon "button" at bounding box center [0, 0] width 0 height 0
click at [42, 98] on link "Home" at bounding box center [87, 99] width 175 height 33
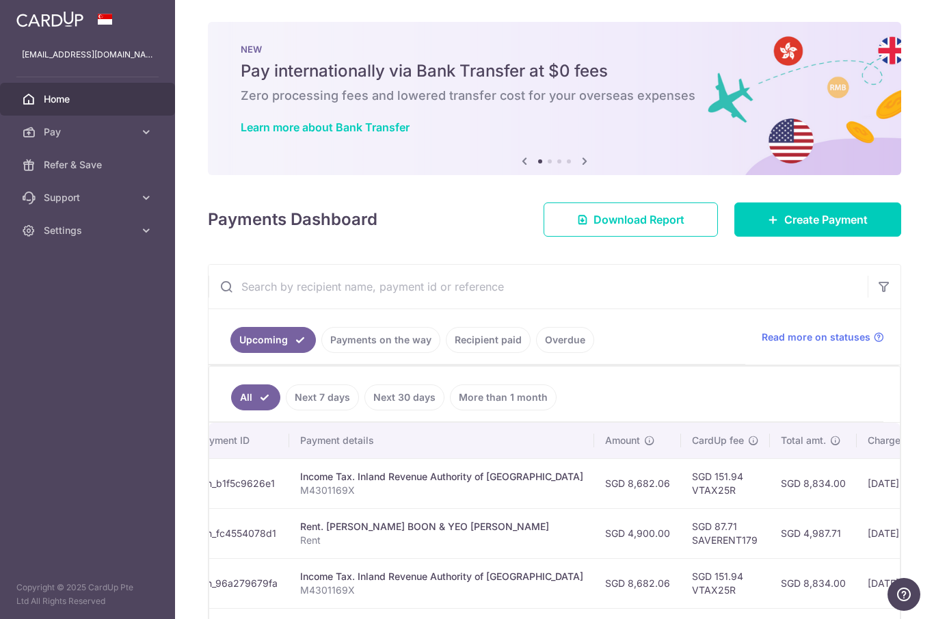
click at [0, 0] on icon "button" at bounding box center [0, 0] width 0 height 0
click at [47, 228] on span "Settings" at bounding box center [89, 231] width 90 height 14
click at [53, 308] on link "Logout" at bounding box center [87, 296] width 175 height 33
